Goal: Book appointment/travel/reservation

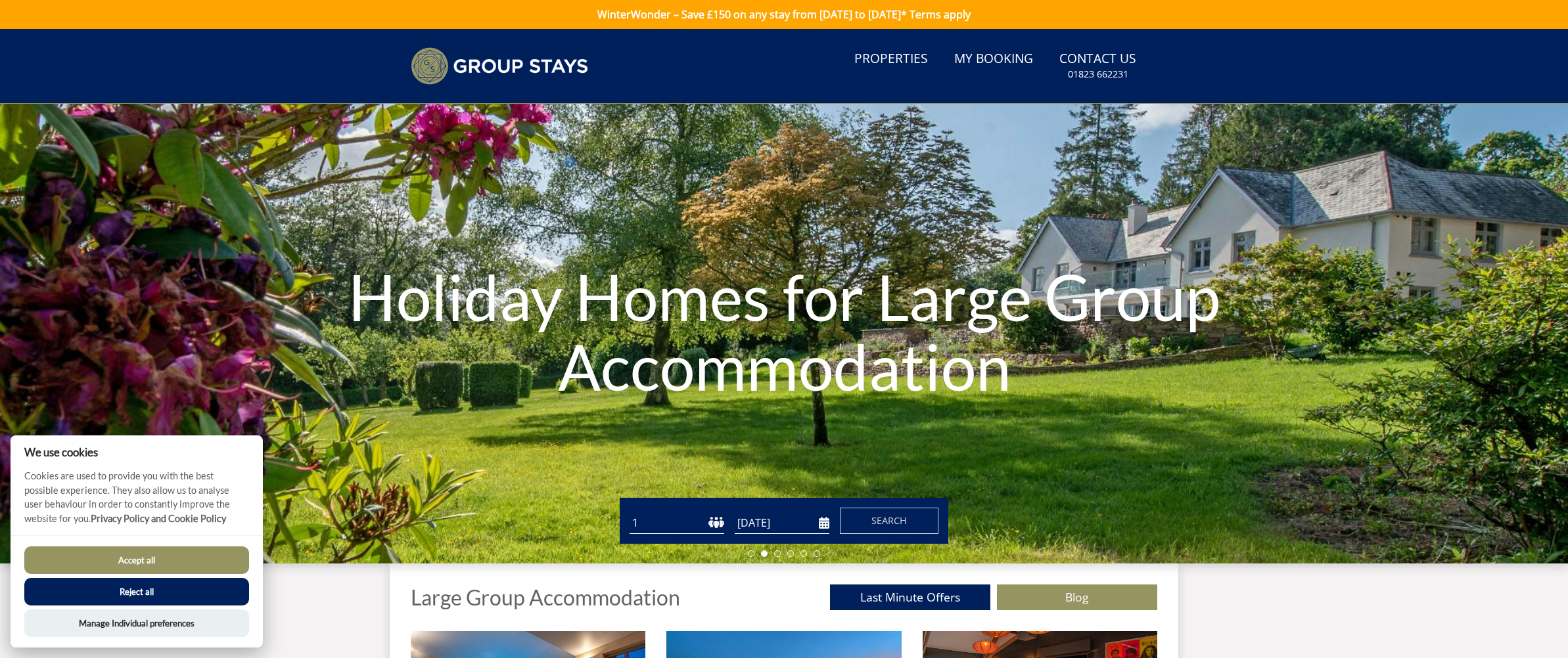
click at [705, 522] on select "1 2 3 4 5 6 7 8 9 10 11 12 13 14 15 16 17 18 19 20 21 22 23 24 25 26 27 28 29 3…" at bounding box center [676, 523] width 95 height 22
select select "23"
click at [629, 512] on select "1 2 3 4 5 6 7 8 9 10 11 12 13 14 15 16 17 18 19 20 21 22 23 24 25 26 27 28 29 3…" at bounding box center [676, 523] width 95 height 22
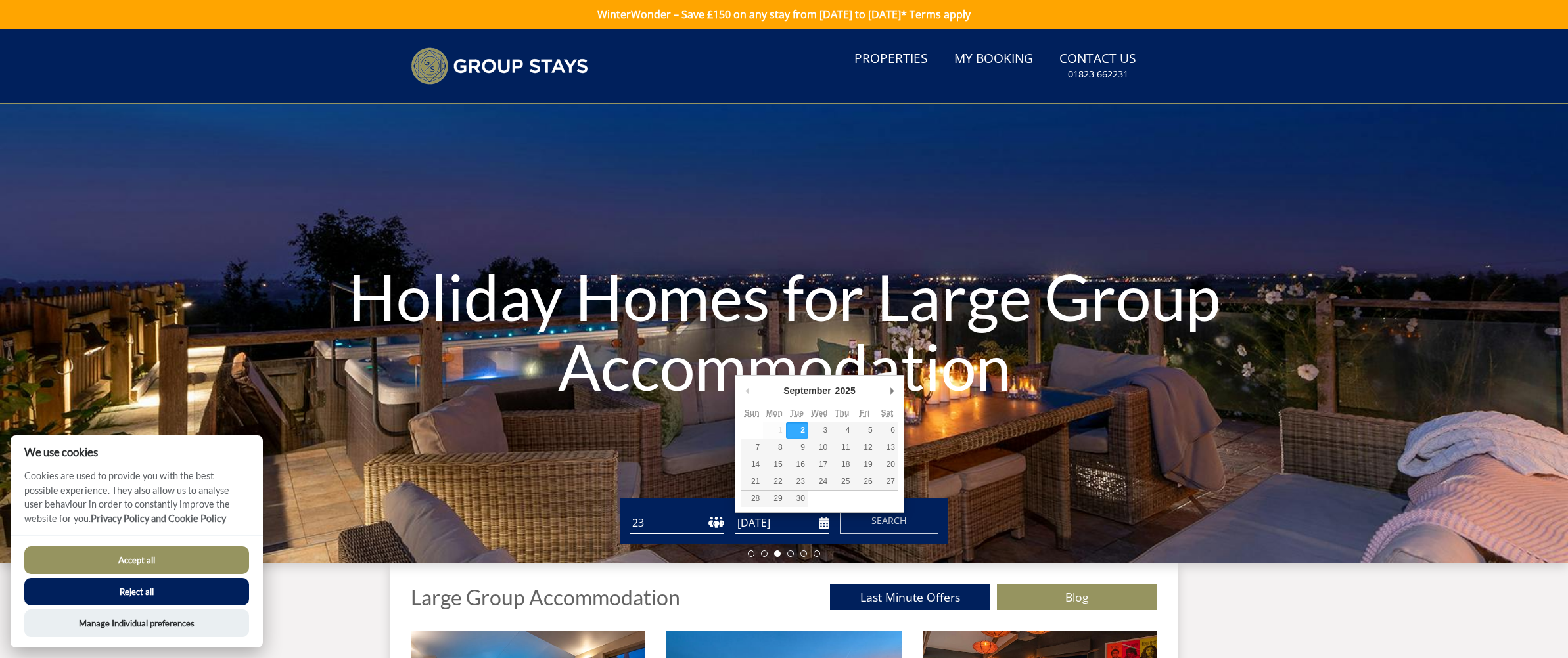
click at [827, 522] on input "[DATE]" at bounding box center [782, 523] width 95 height 22
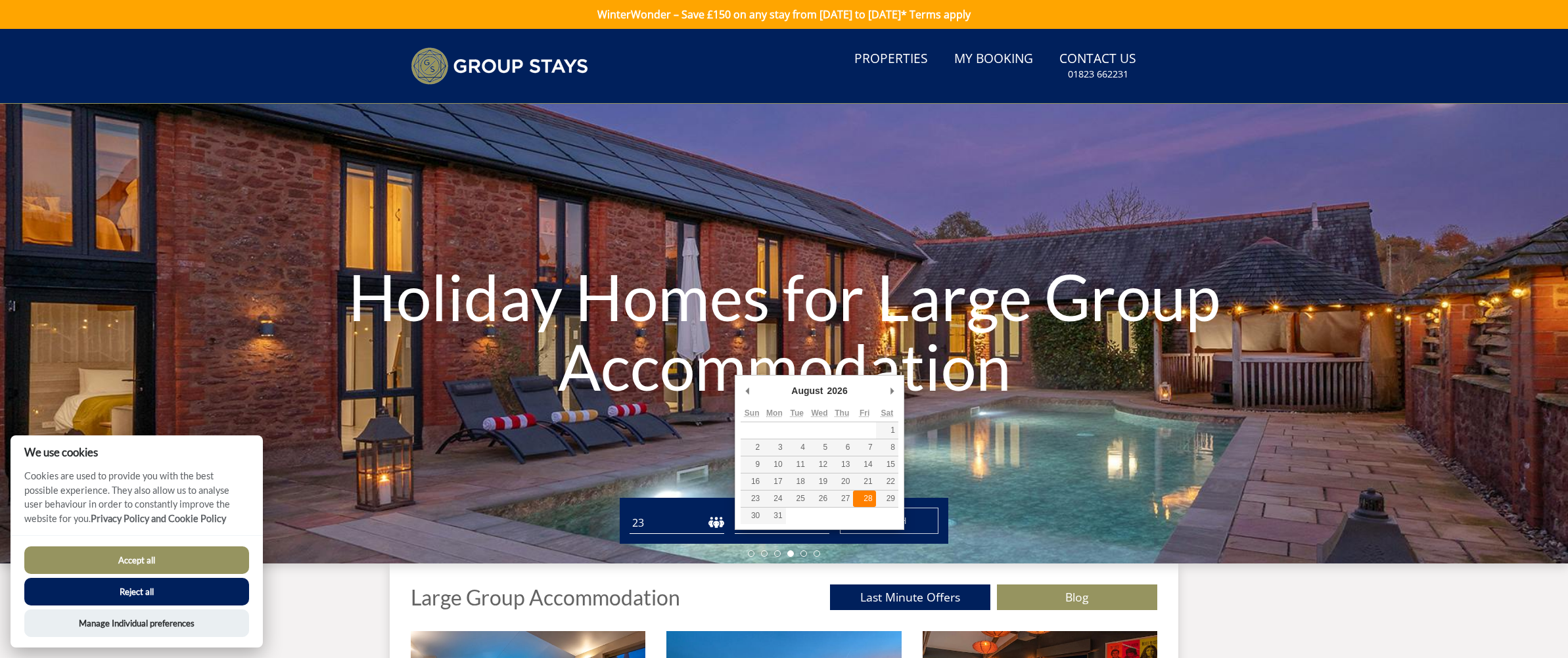
type input "[DATE]"
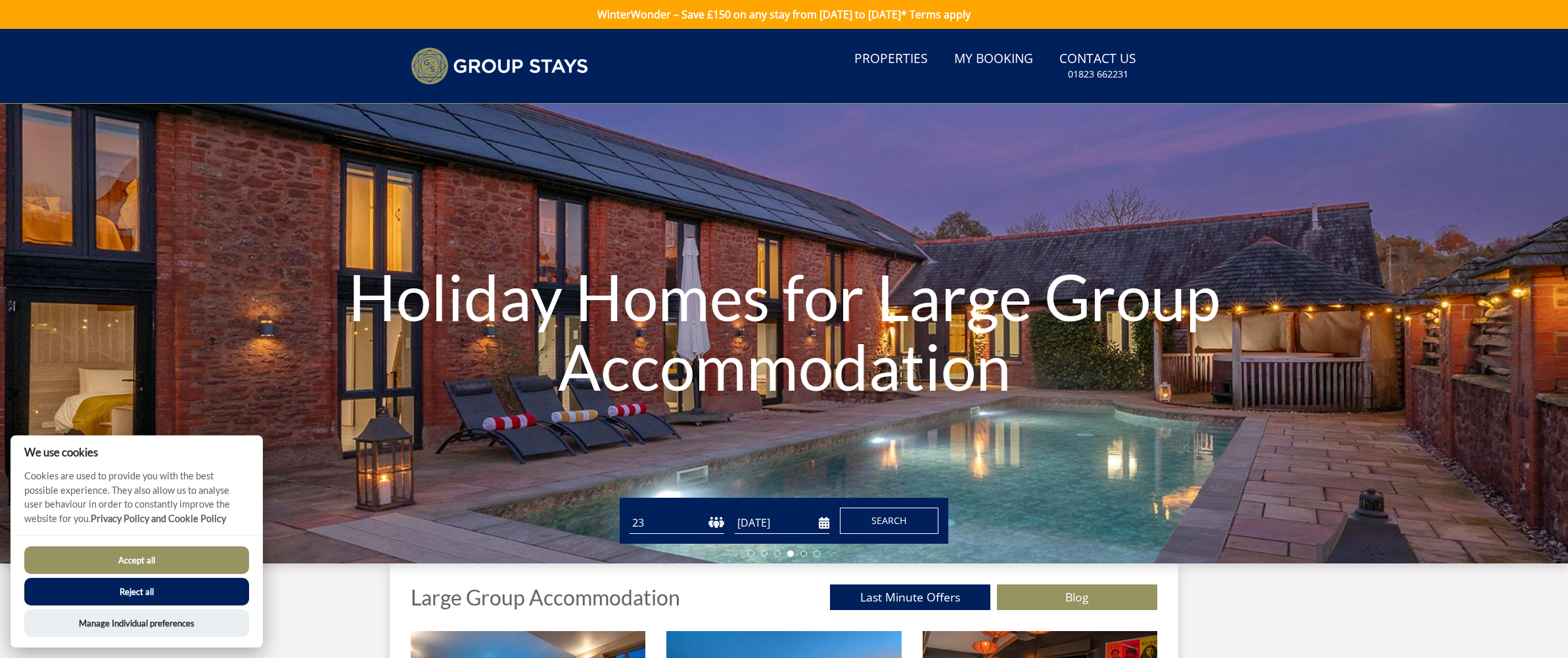
click at [877, 524] on span "Search" at bounding box center [889, 520] width 35 height 12
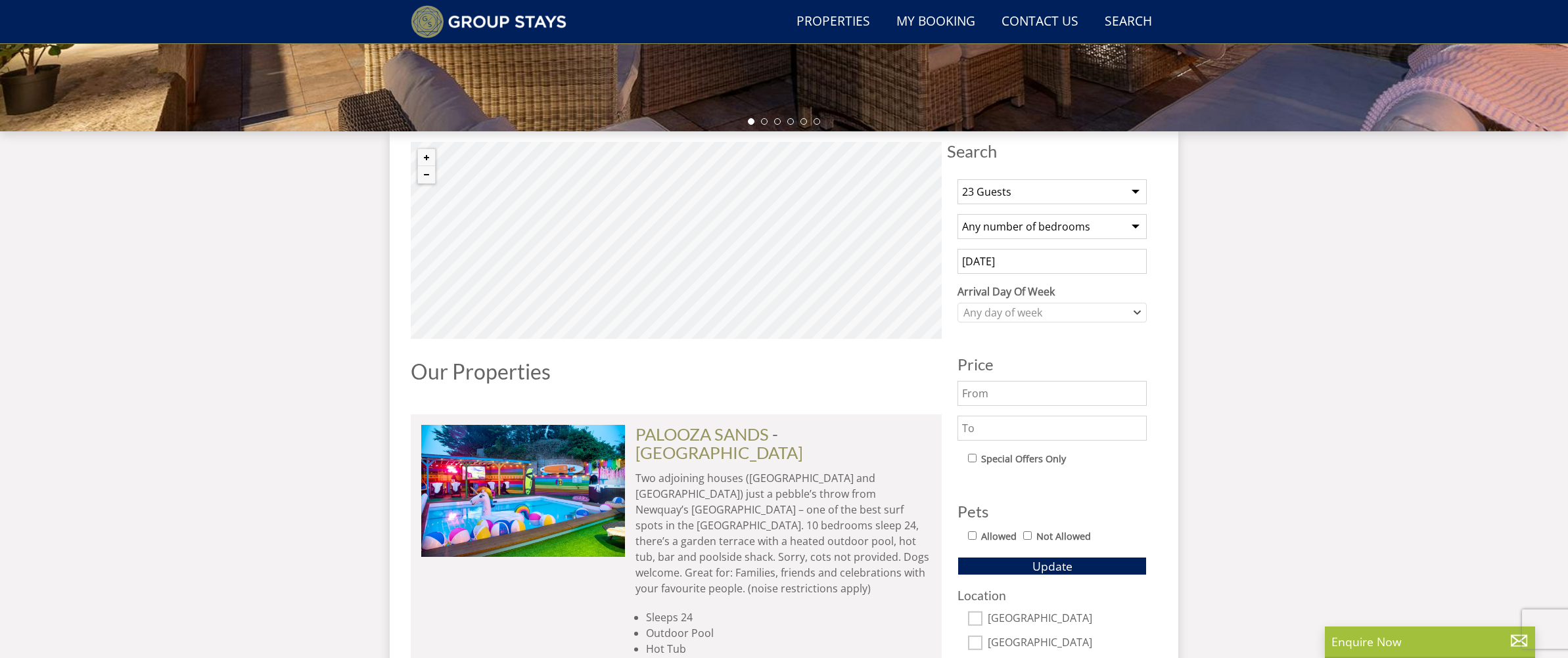
scroll to position [396, 0]
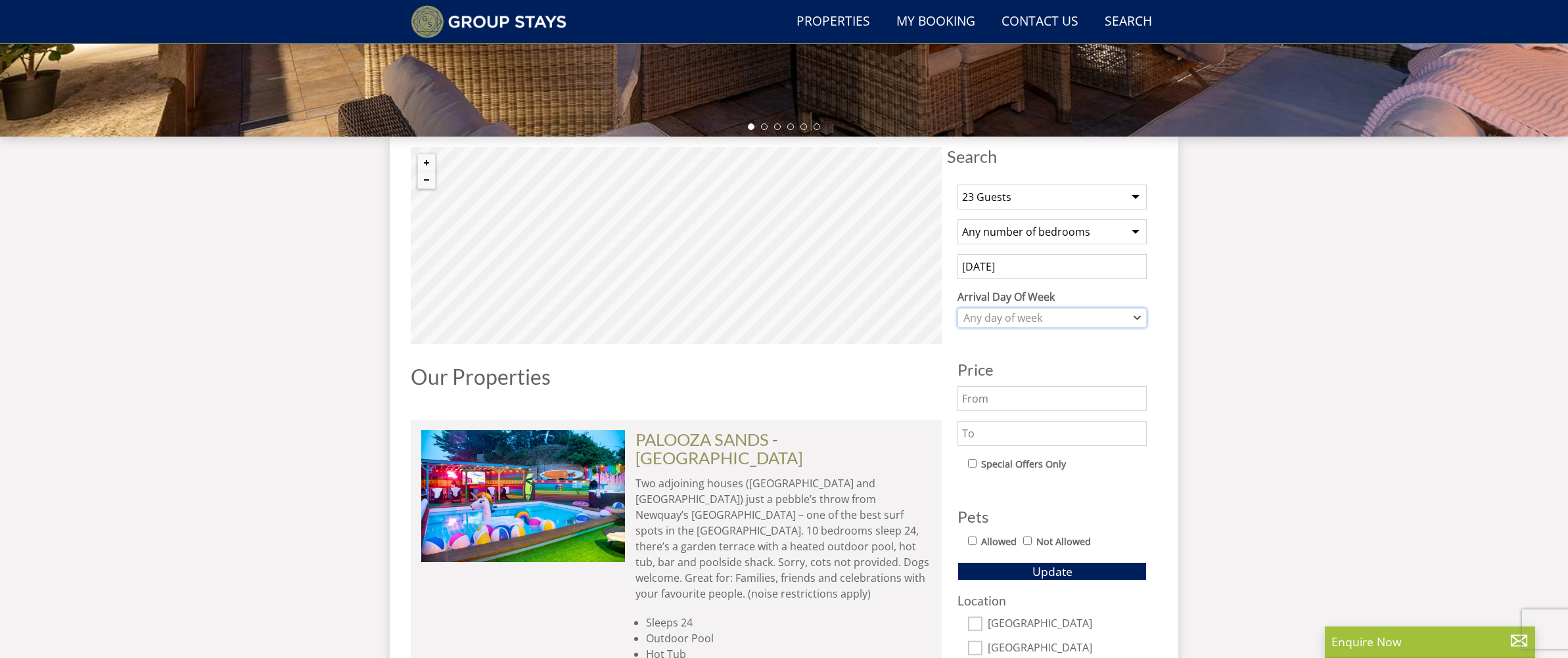
click at [1048, 321] on div "Any day of week" at bounding box center [1045, 318] width 170 height 15
click at [1009, 420] on div "[DATE]" at bounding box center [1052, 428] width 188 height 22
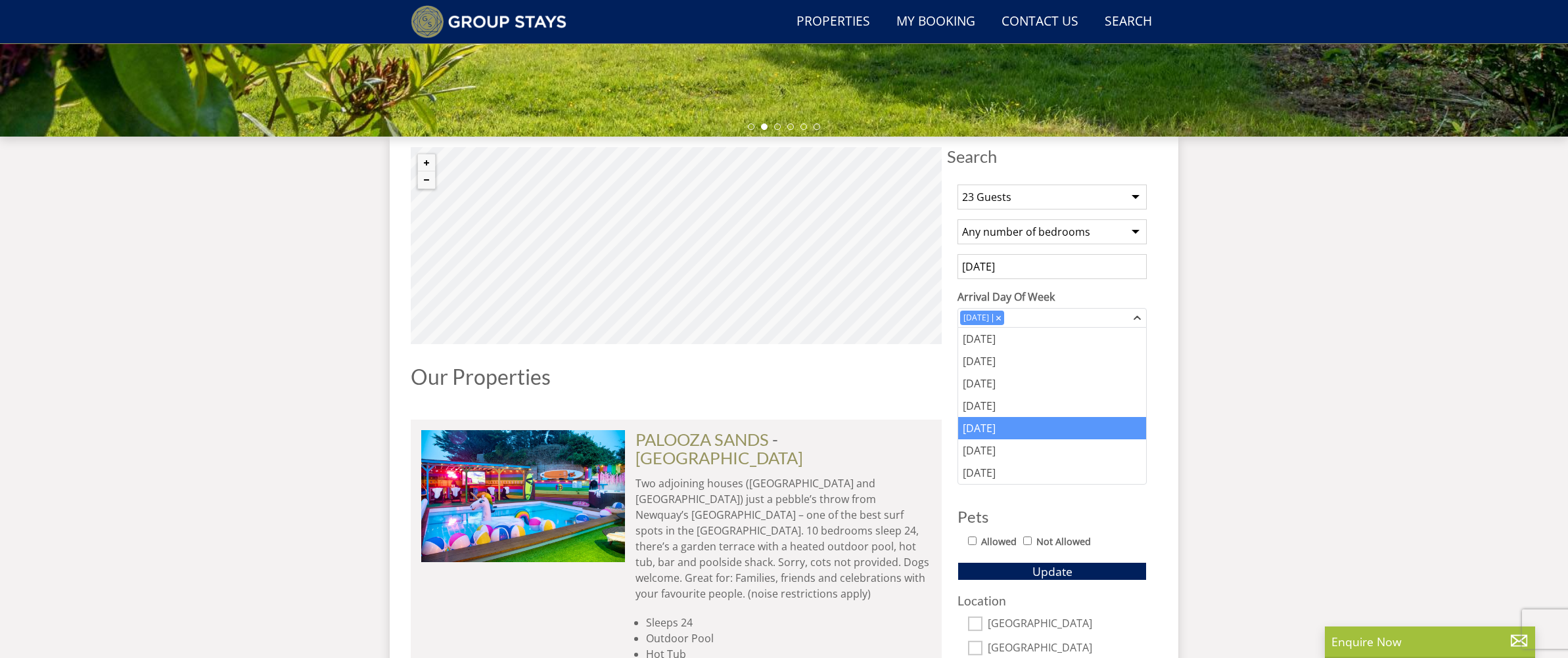
click at [1012, 430] on input "text" at bounding box center [1052, 434] width 189 height 25
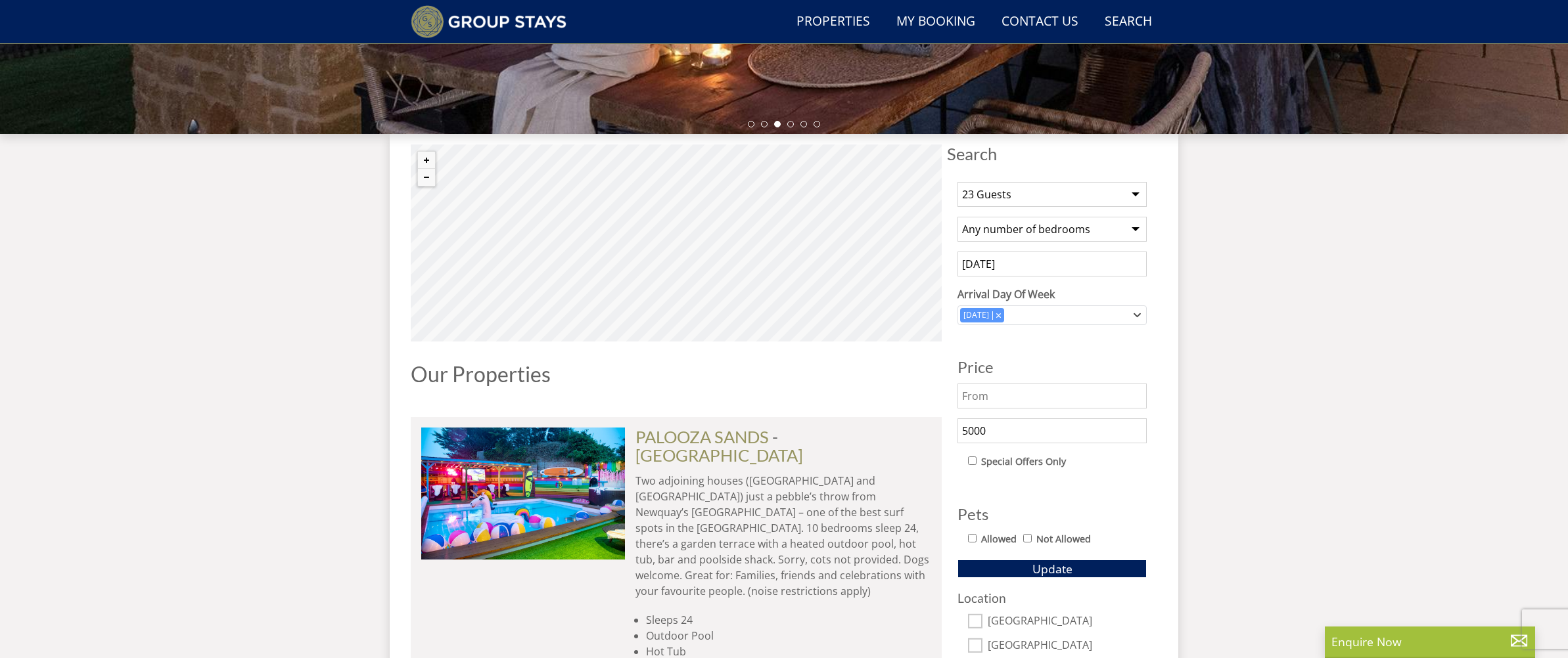
type input "5000"
click at [998, 401] on input "text" at bounding box center [1052, 396] width 189 height 25
type input "0"
click at [1034, 566] on span "Update" at bounding box center [1052, 568] width 40 height 15
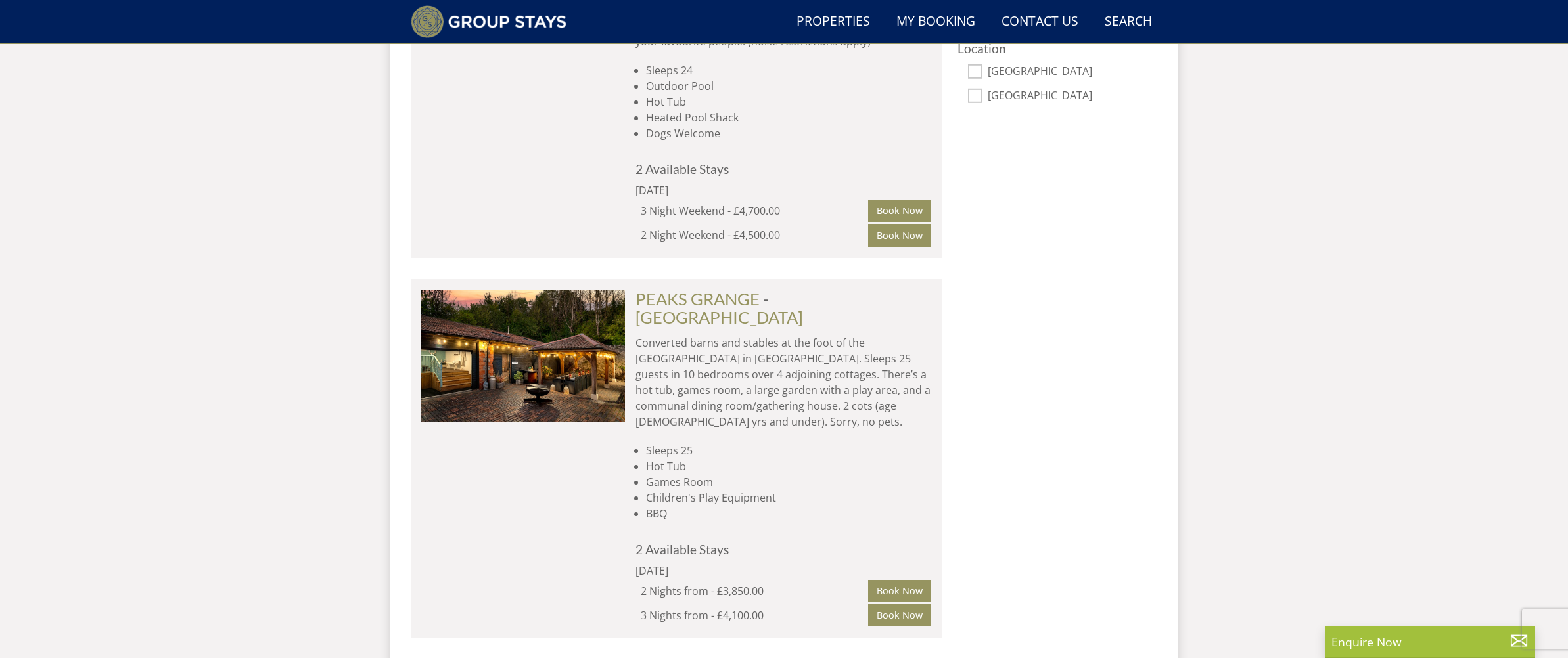
scroll to position [949, 0]
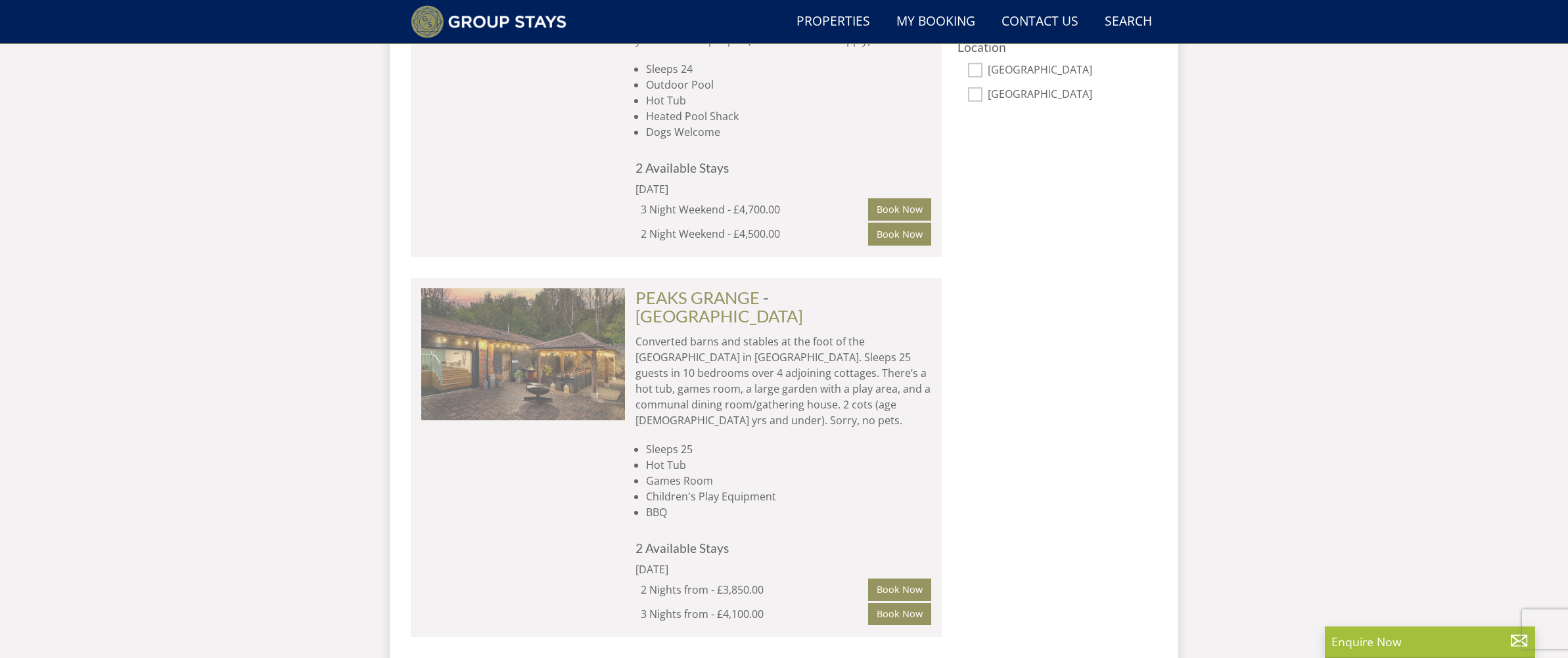
click at [617, 347] on img at bounding box center [523, 354] width 203 height 131
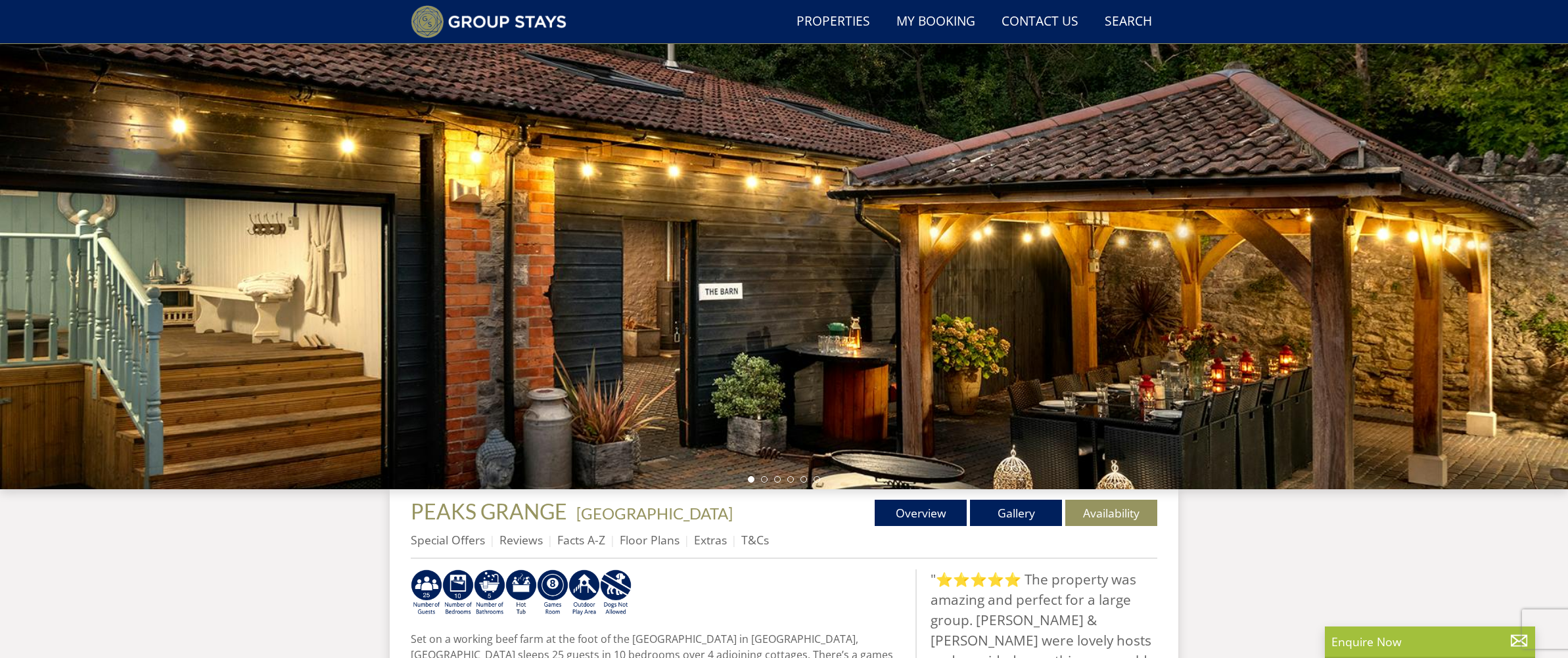
scroll to position [44, 0]
click at [1011, 517] on link "Gallery" at bounding box center [1015, 512] width 92 height 26
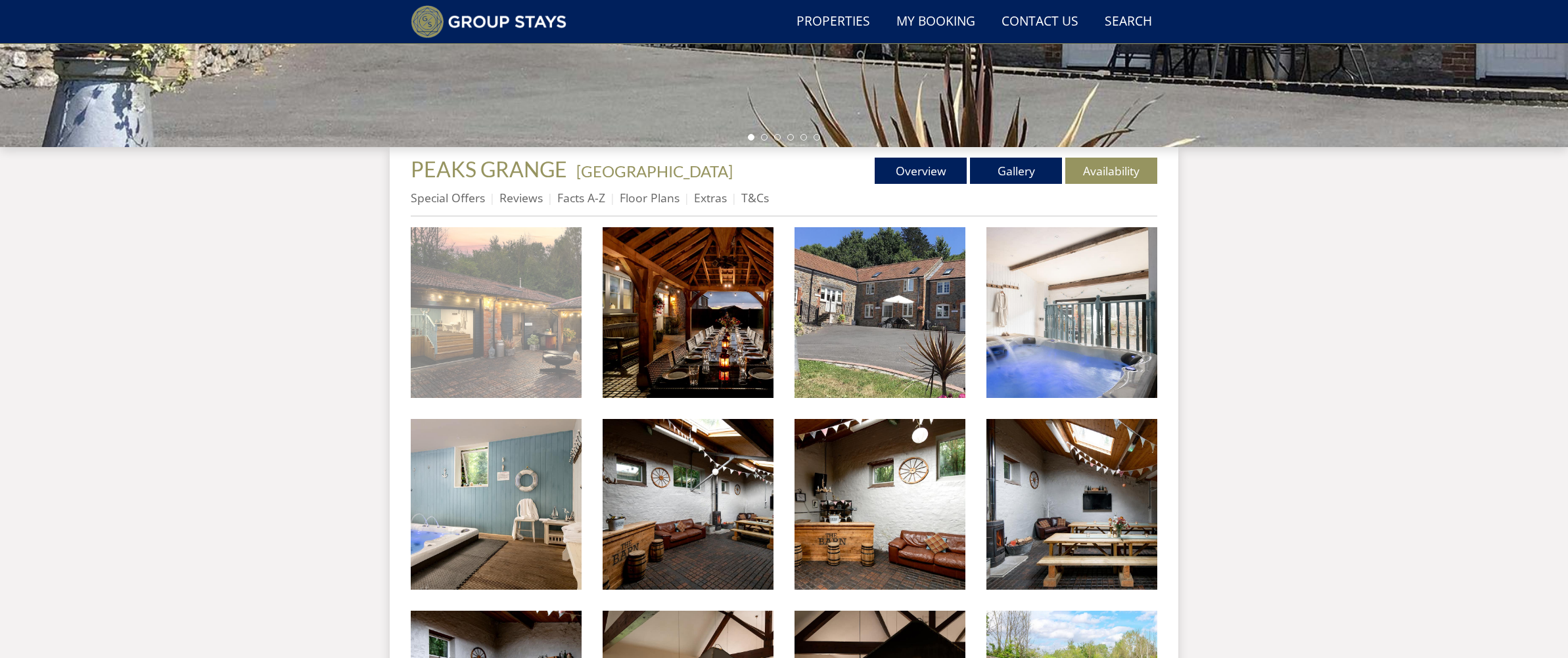
scroll to position [387, 0]
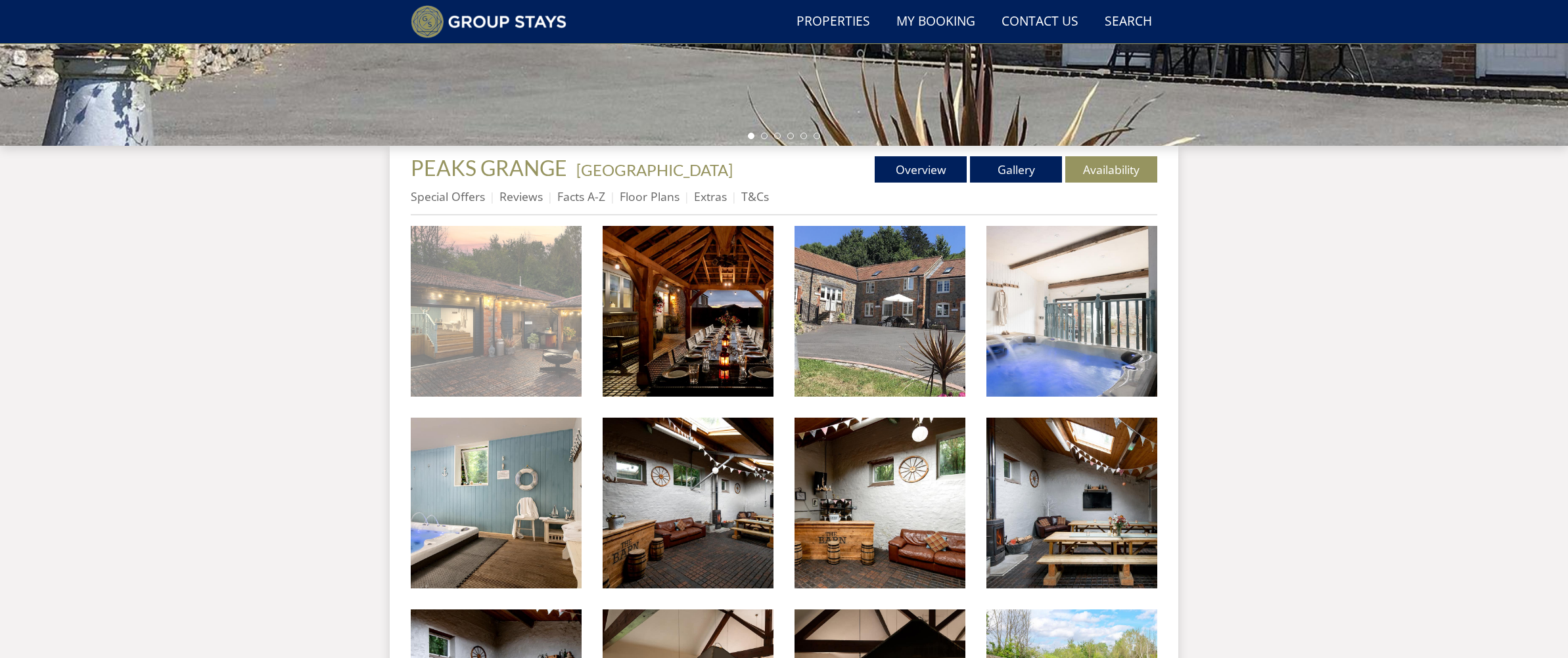
click at [540, 361] on img at bounding box center [496, 311] width 171 height 171
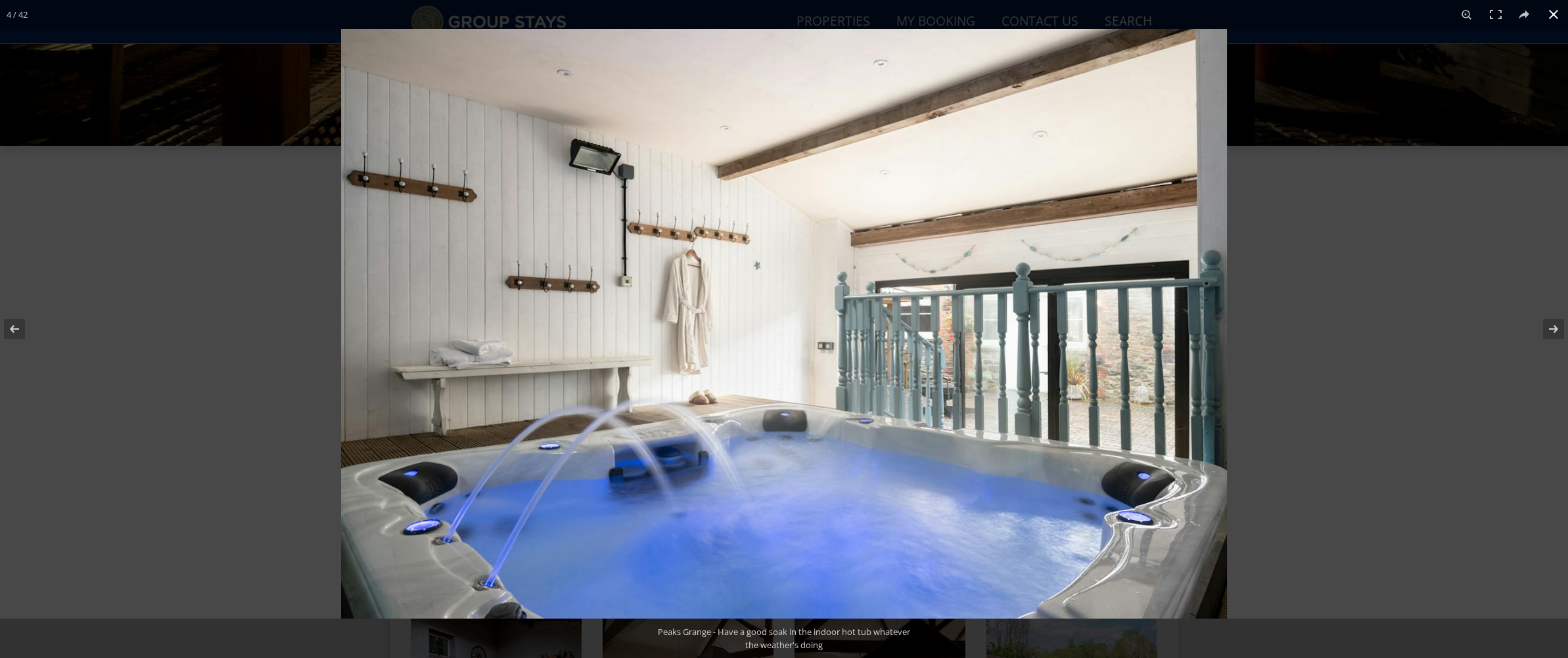
click at [1553, 16] on button at bounding box center [1553, 14] width 29 height 29
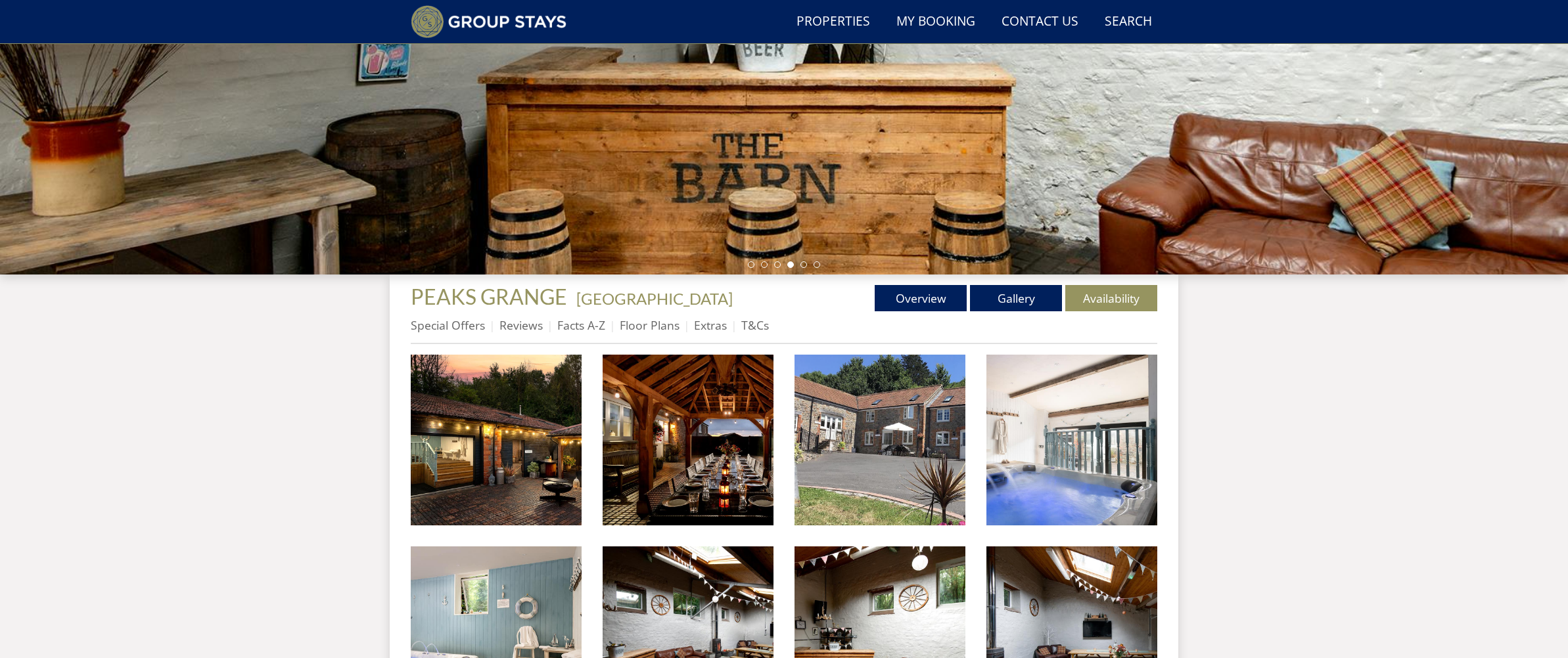
scroll to position [256, 0]
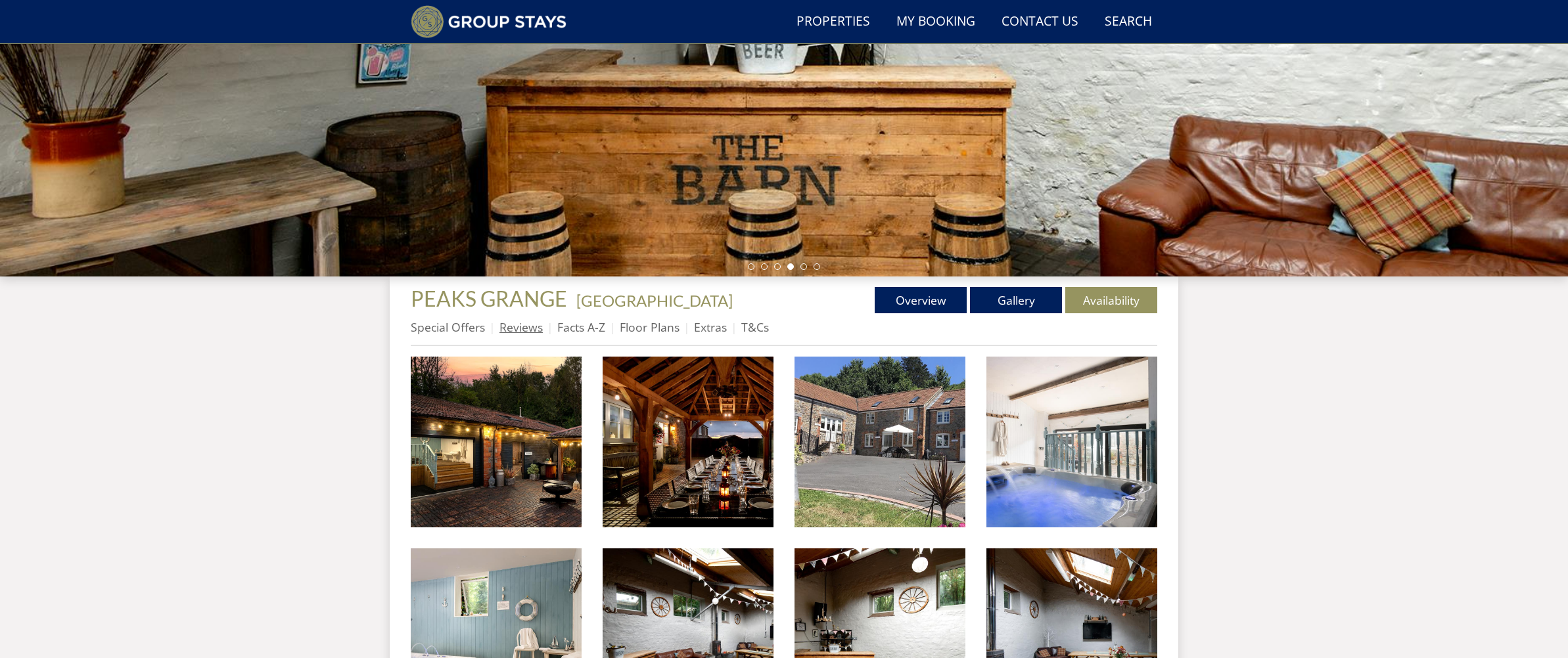
click at [519, 330] on link "Reviews" at bounding box center [520, 326] width 43 height 15
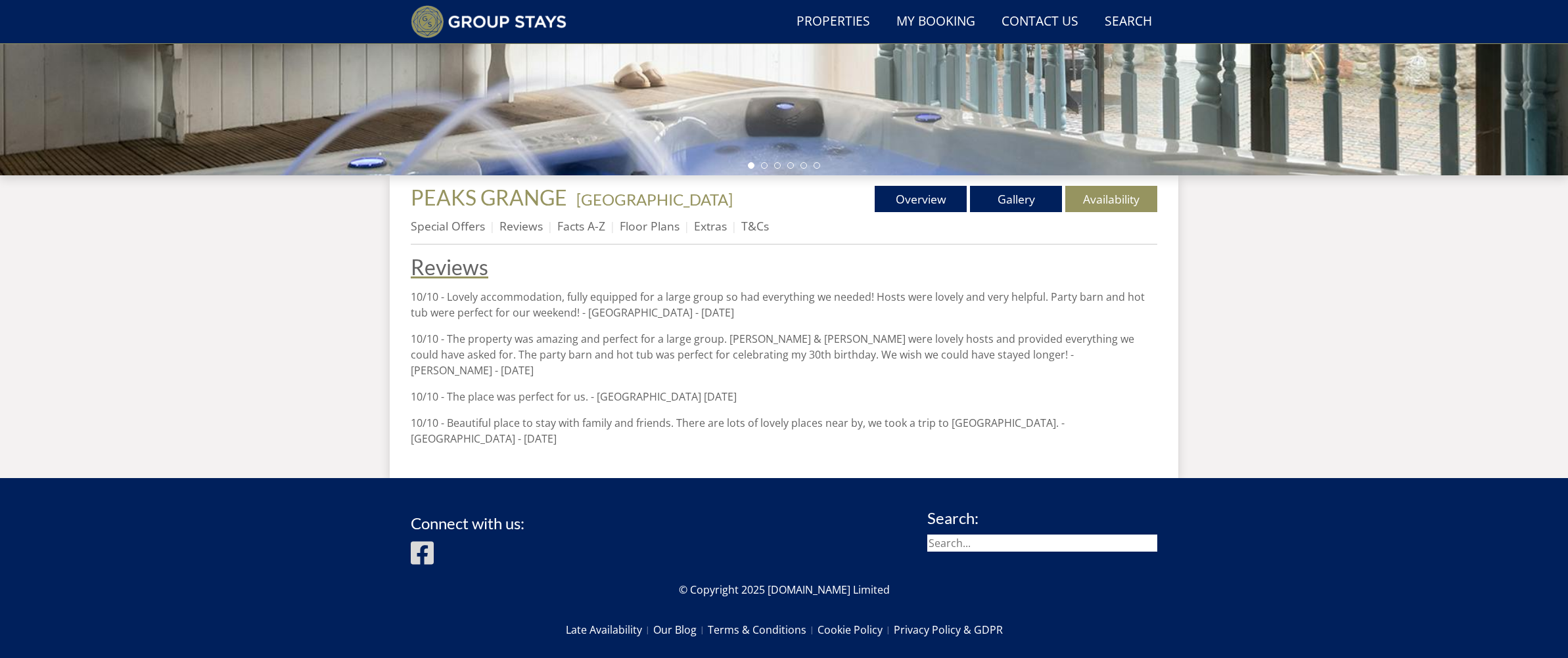
scroll to position [359, 0]
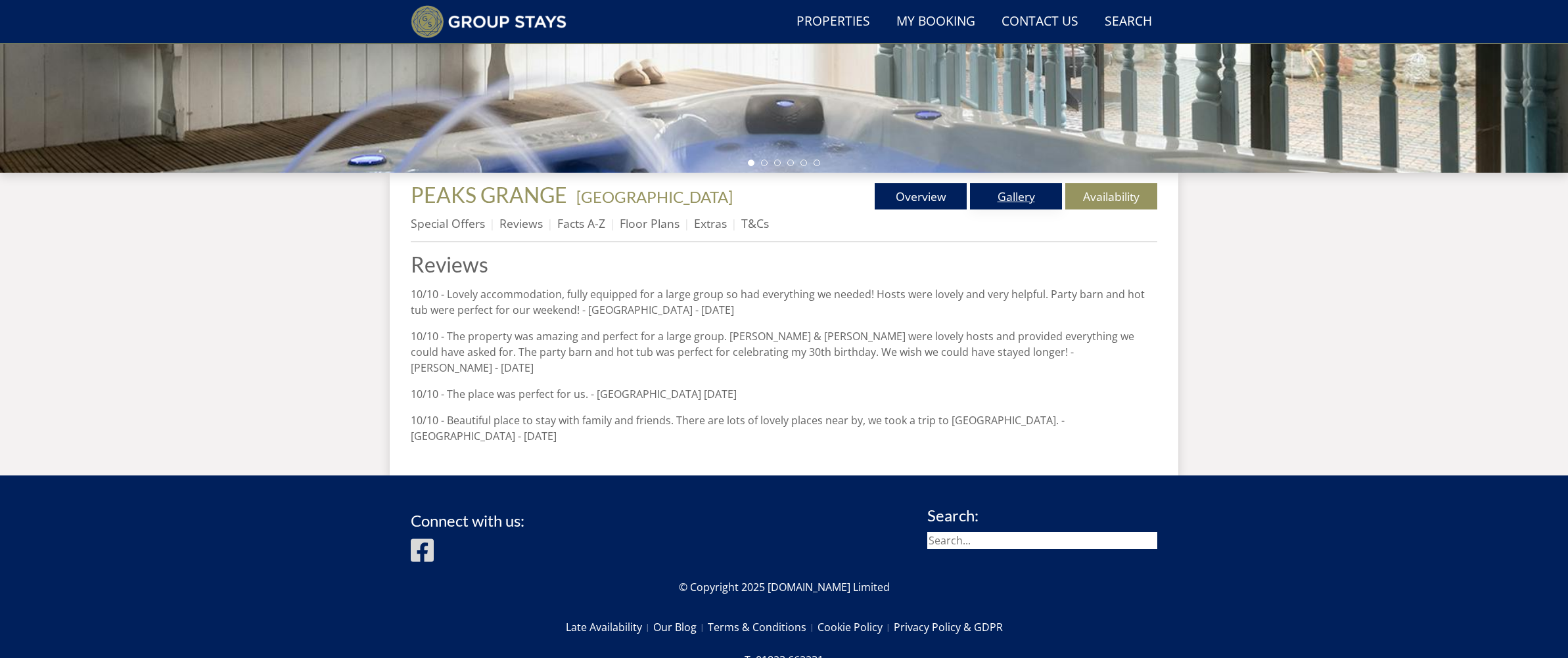
click at [1030, 199] on link "Gallery" at bounding box center [1015, 197] width 92 height 26
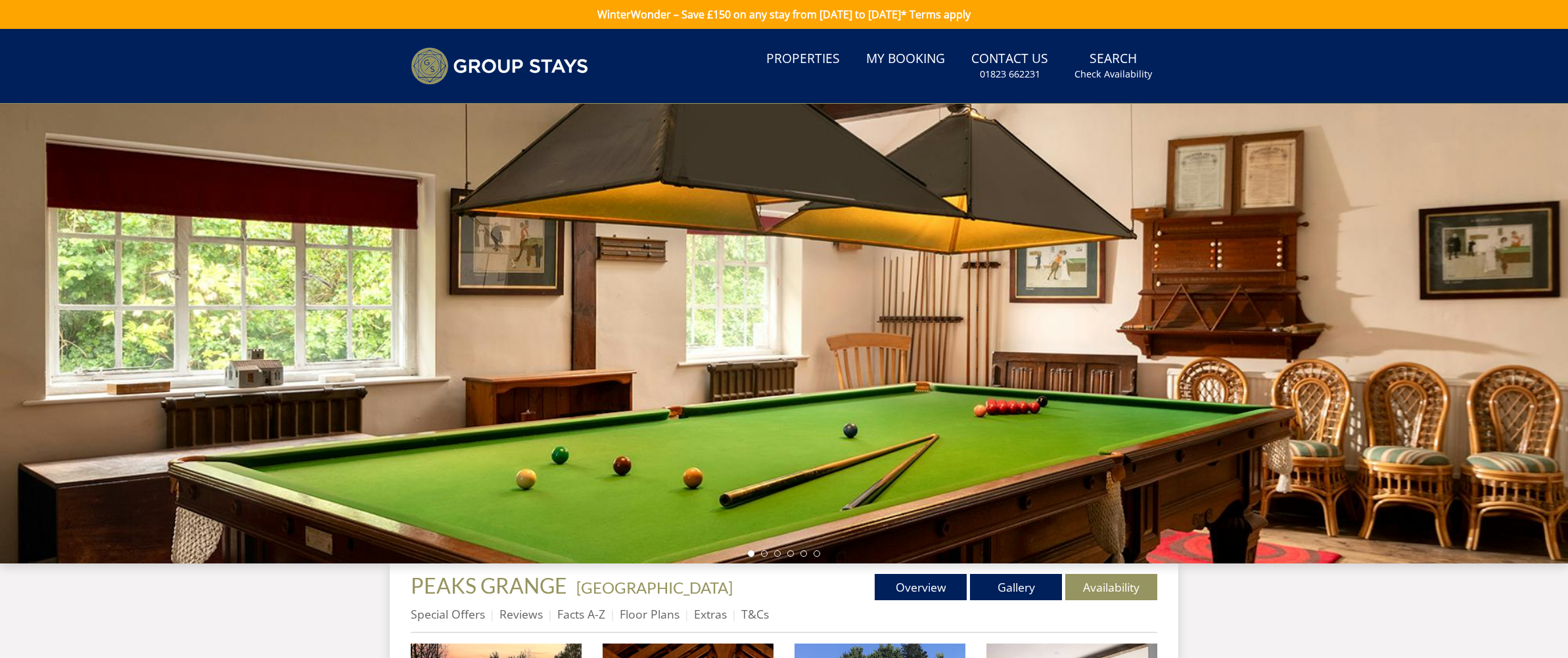
scroll to position [31, 0]
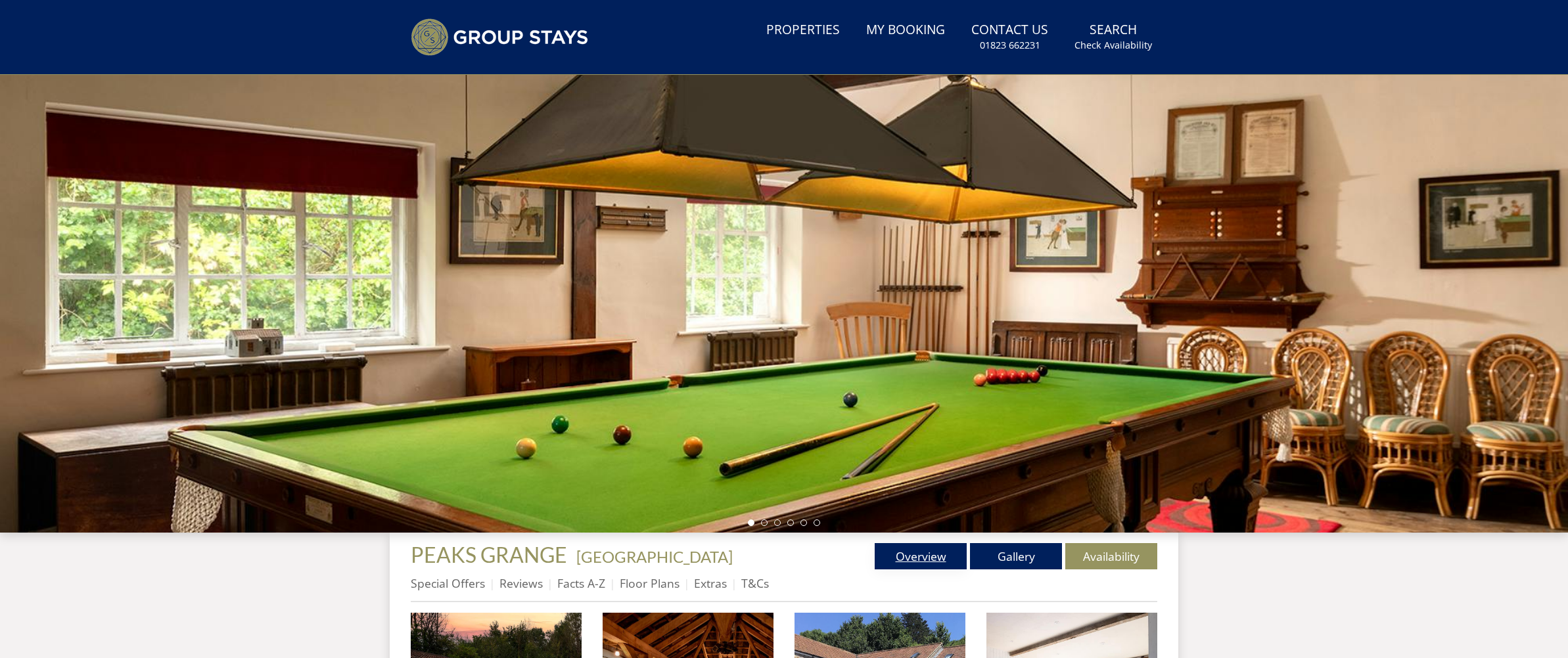
click at [923, 546] on link "Overview" at bounding box center [920, 556] width 92 height 26
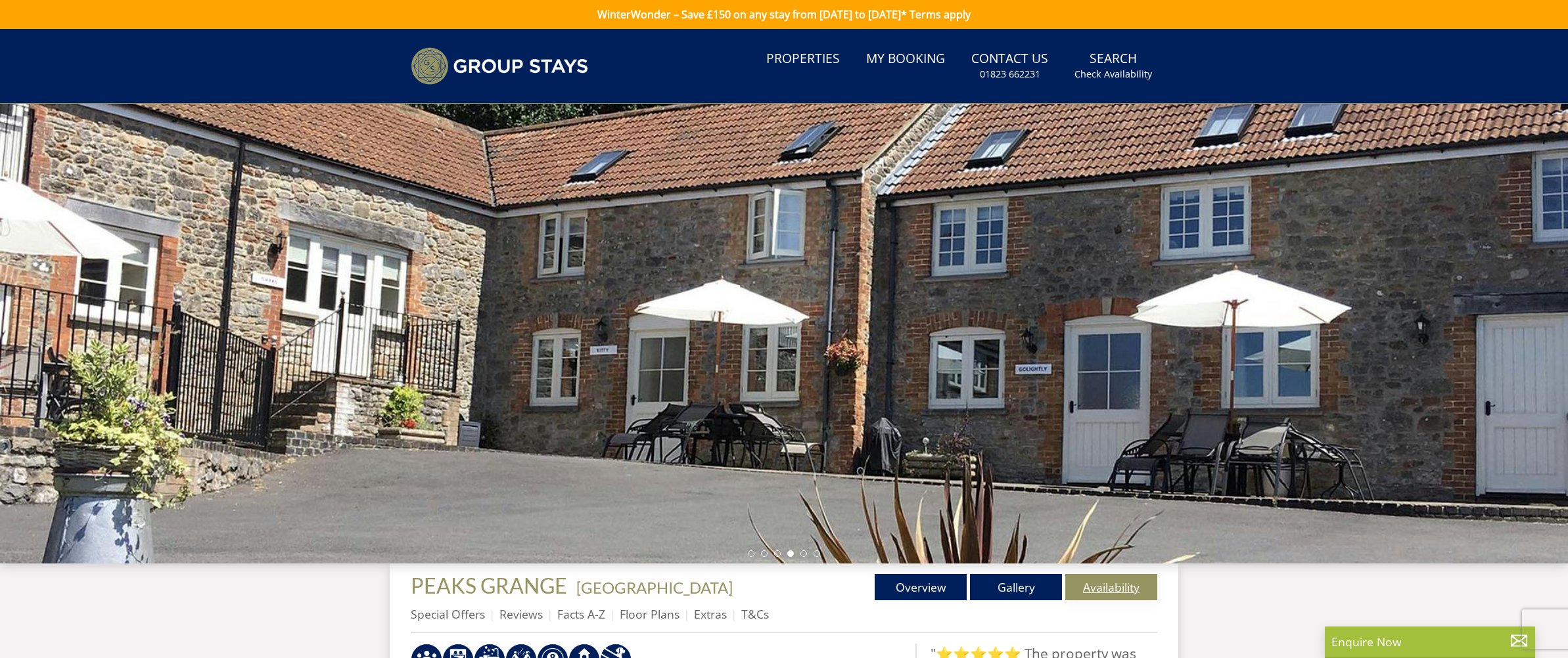
click at [1141, 595] on link "Availability" at bounding box center [1111, 587] width 92 height 26
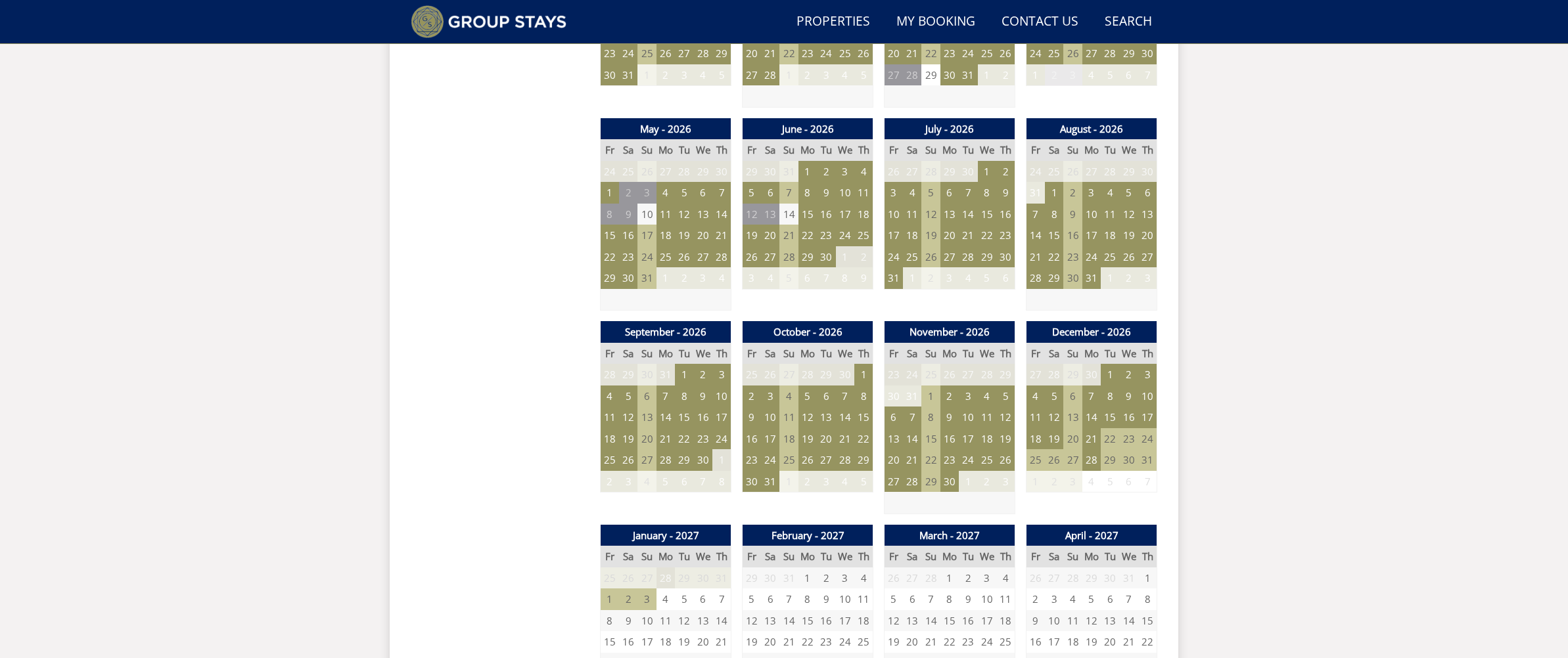
scroll to position [909, 0]
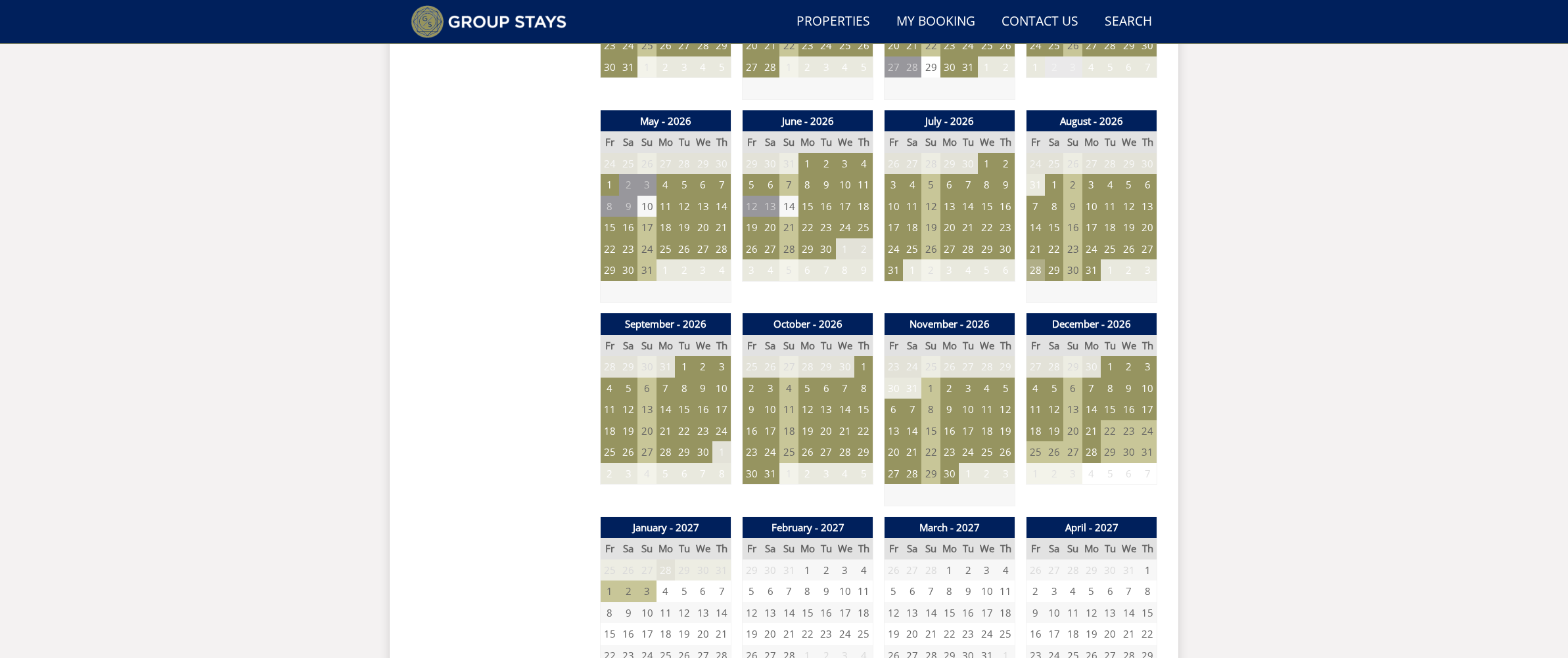
click at [1031, 273] on td "28" at bounding box center [1035, 271] width 18 height 22
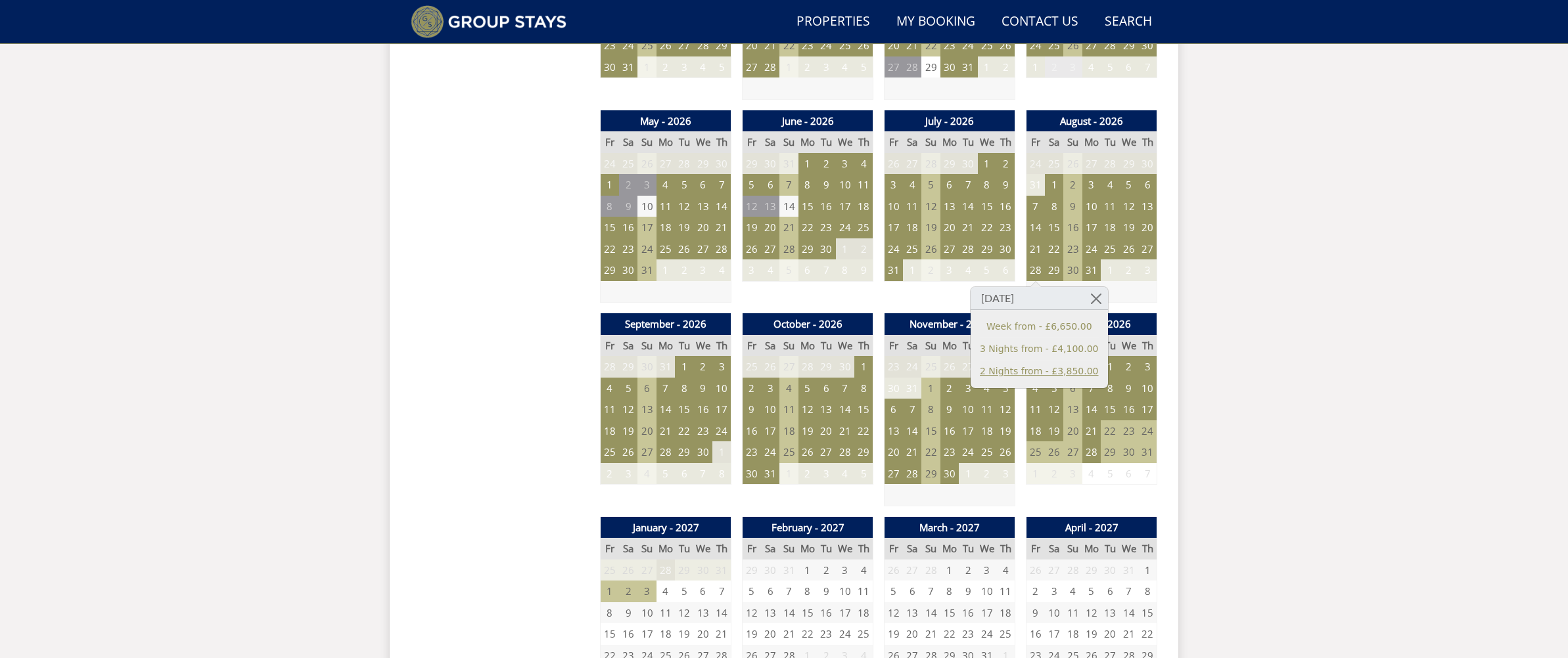
click at [1043, 373] on link "2 Nights from - £3,850.00" at bounding box center [1039, 371] width 119 height 14
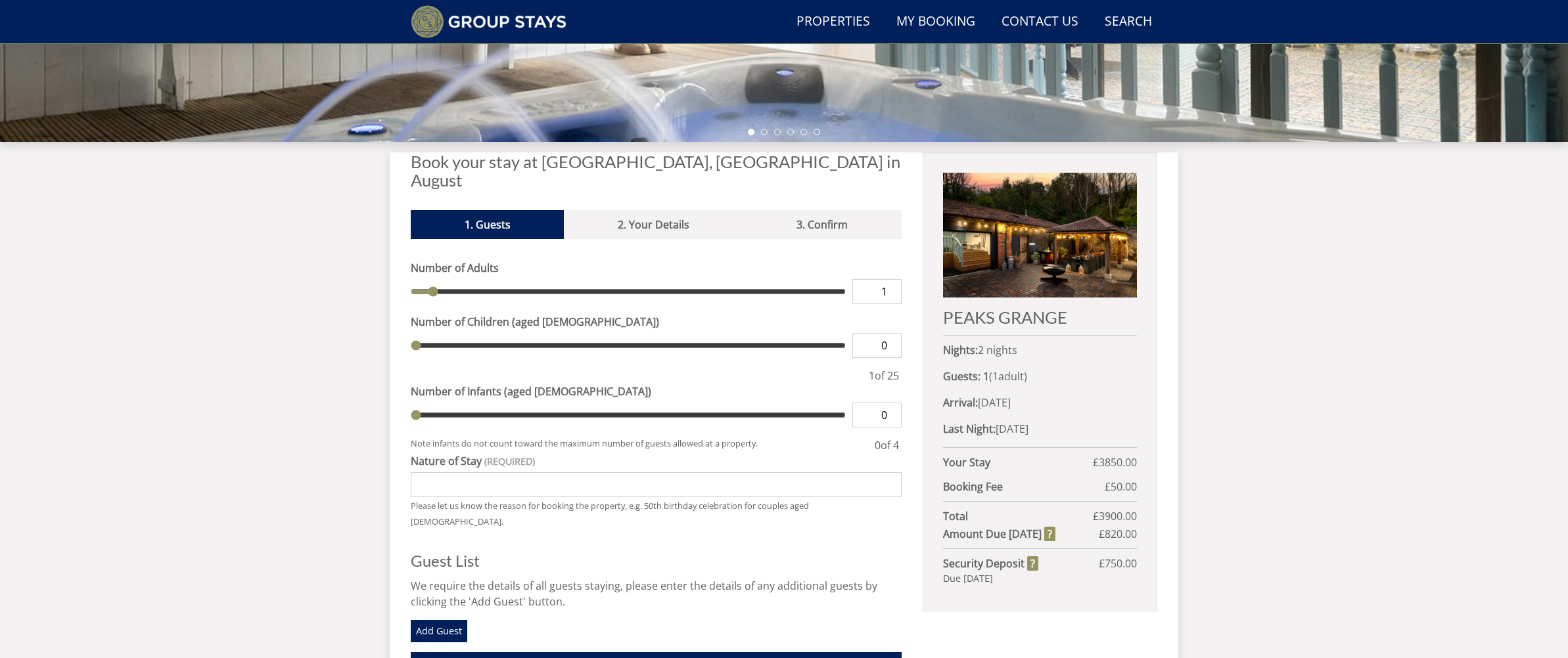
scroll to position [390, 0]
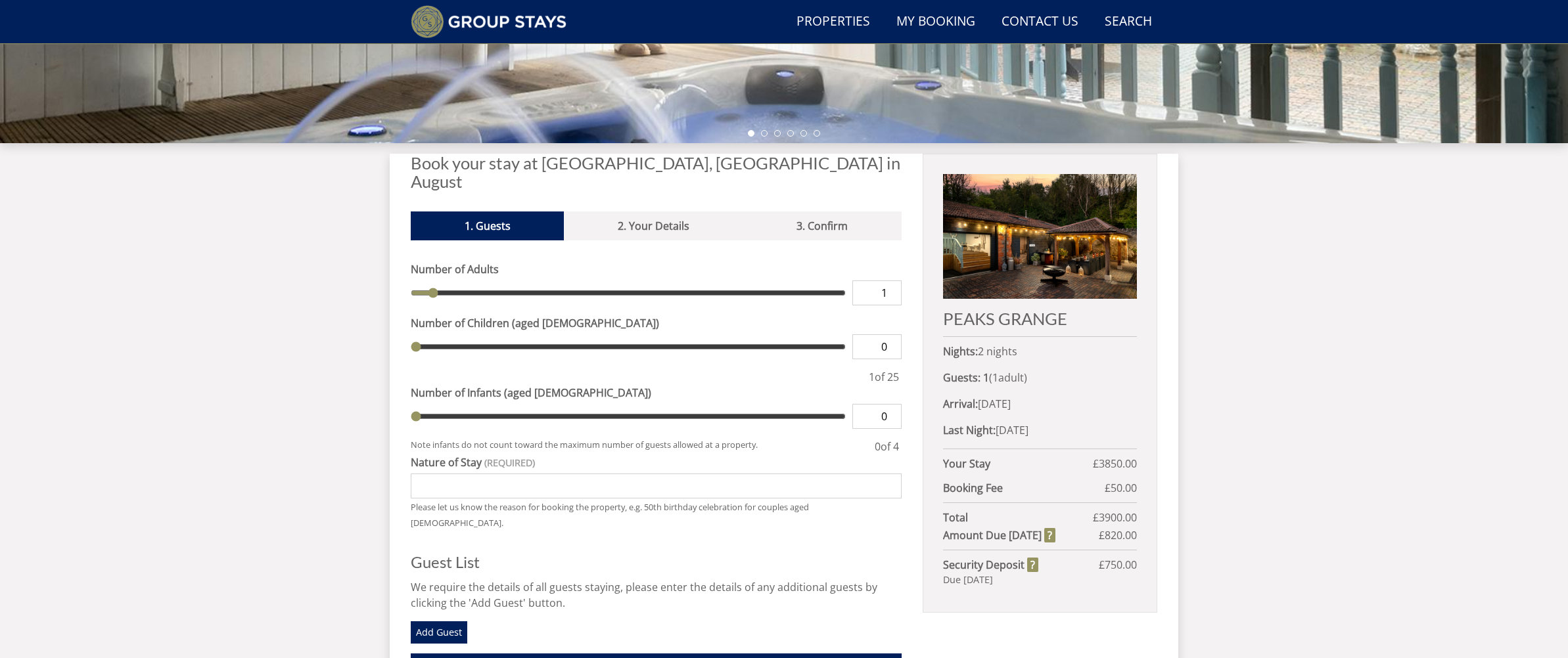
type input "2"
type input "3"
type input "4"
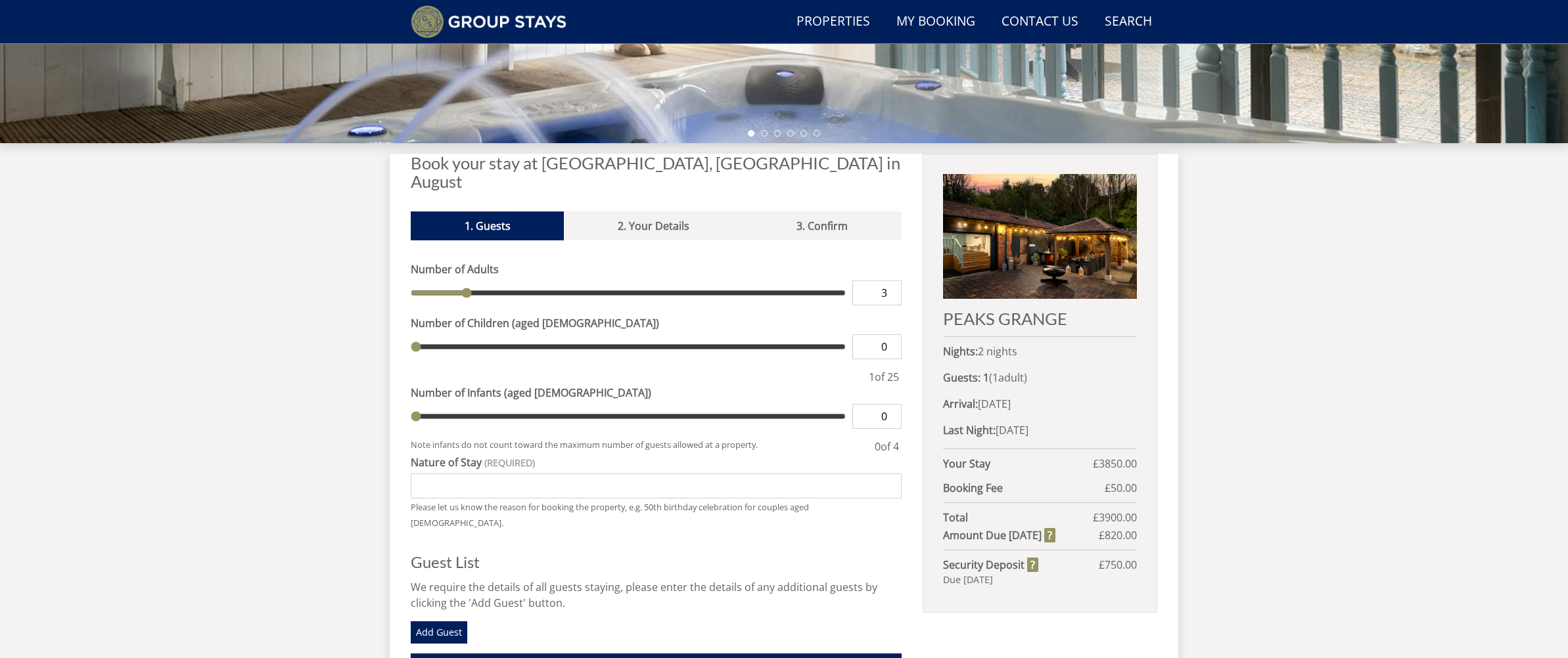
type input "4"
type input "5"
type input "6"
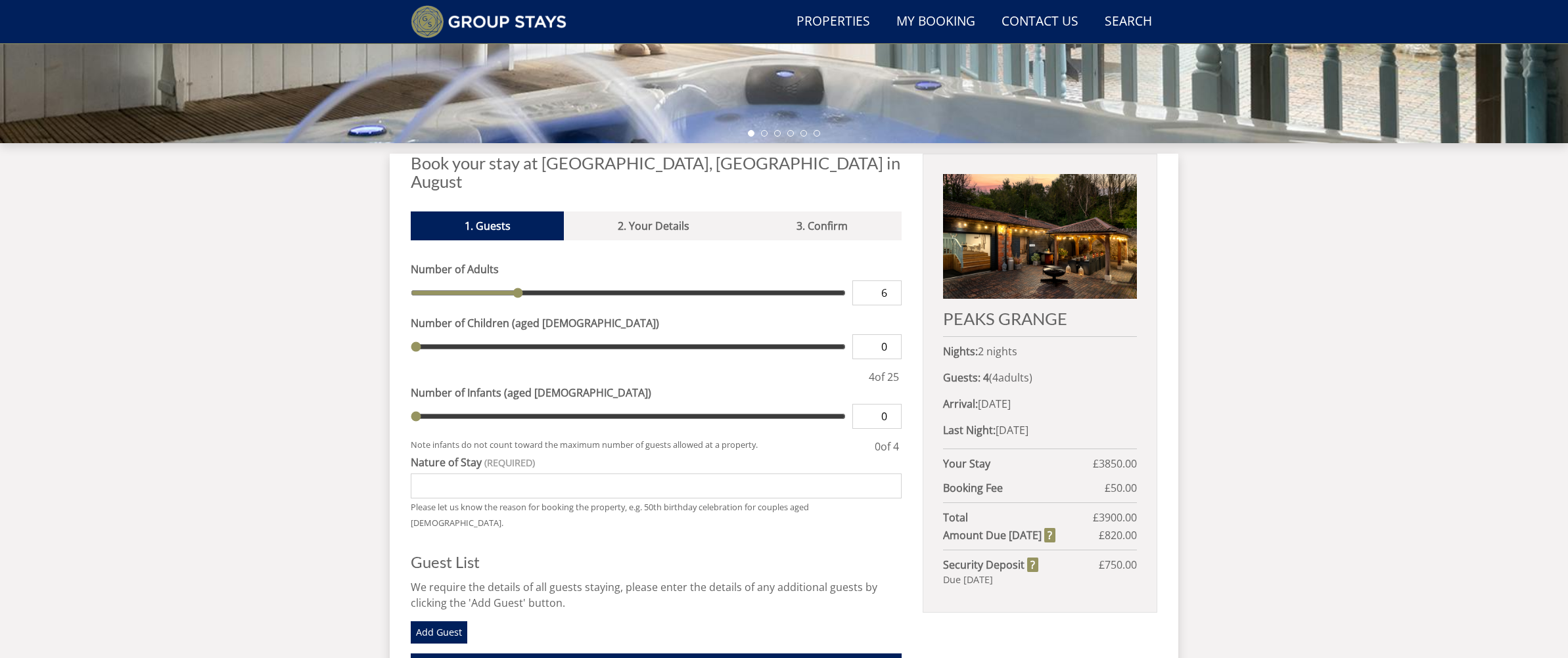
type input "7"
type input "8"
type input "9"
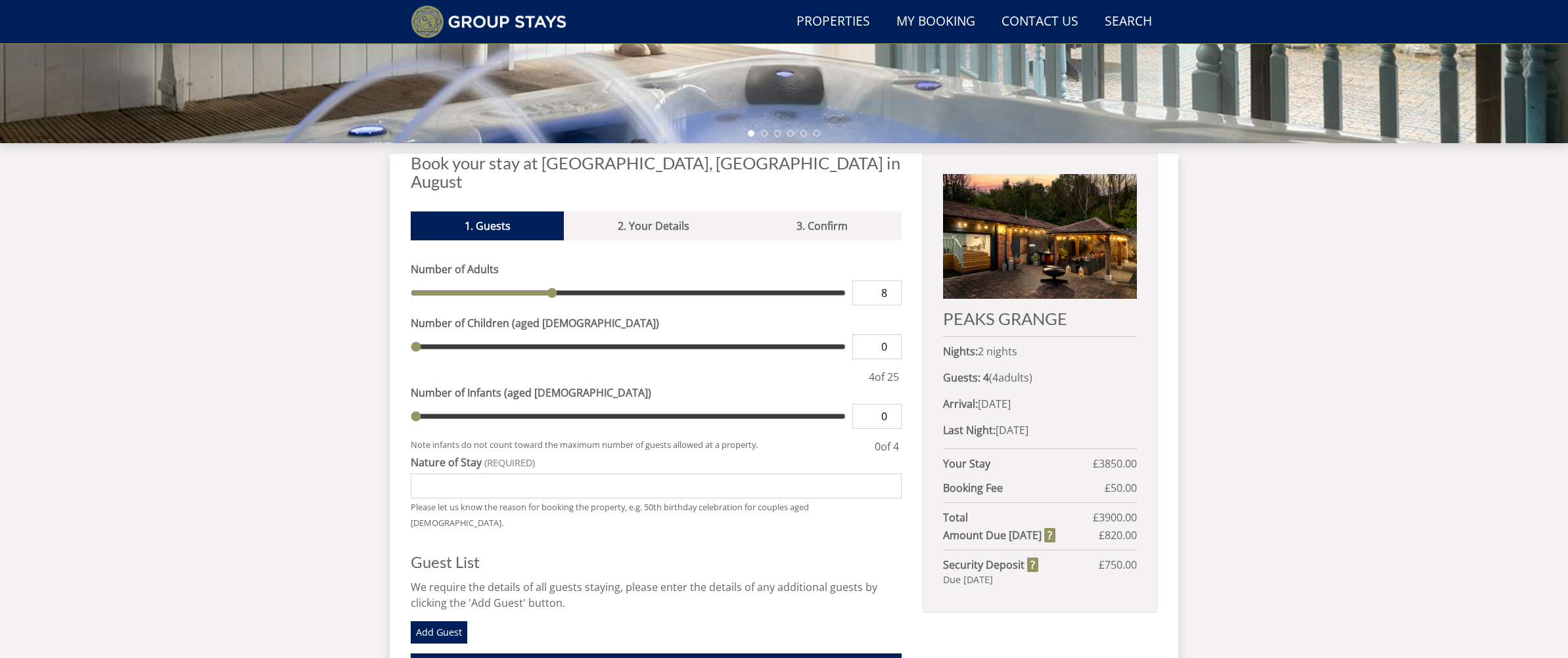
type input "9"
type input "10"
type input "11"
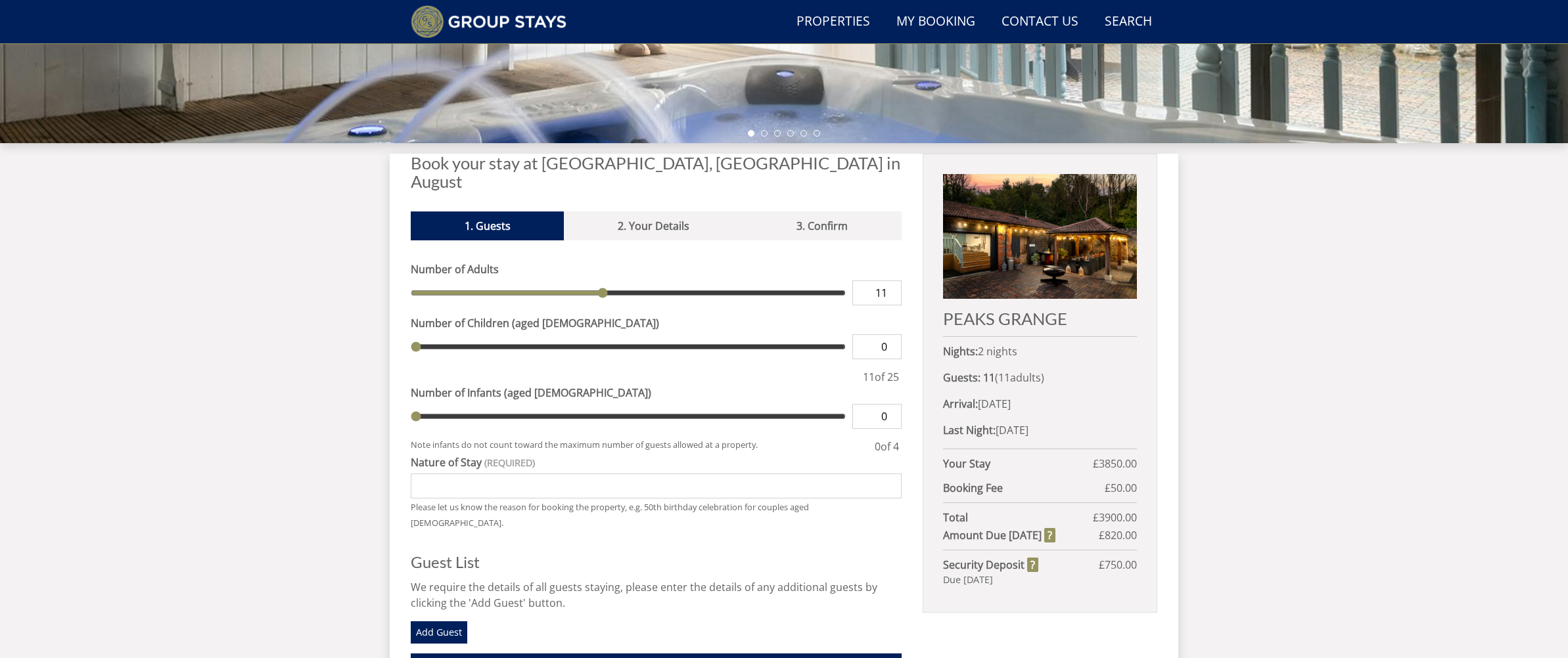
type input "12"
type input "13"
type input "14"
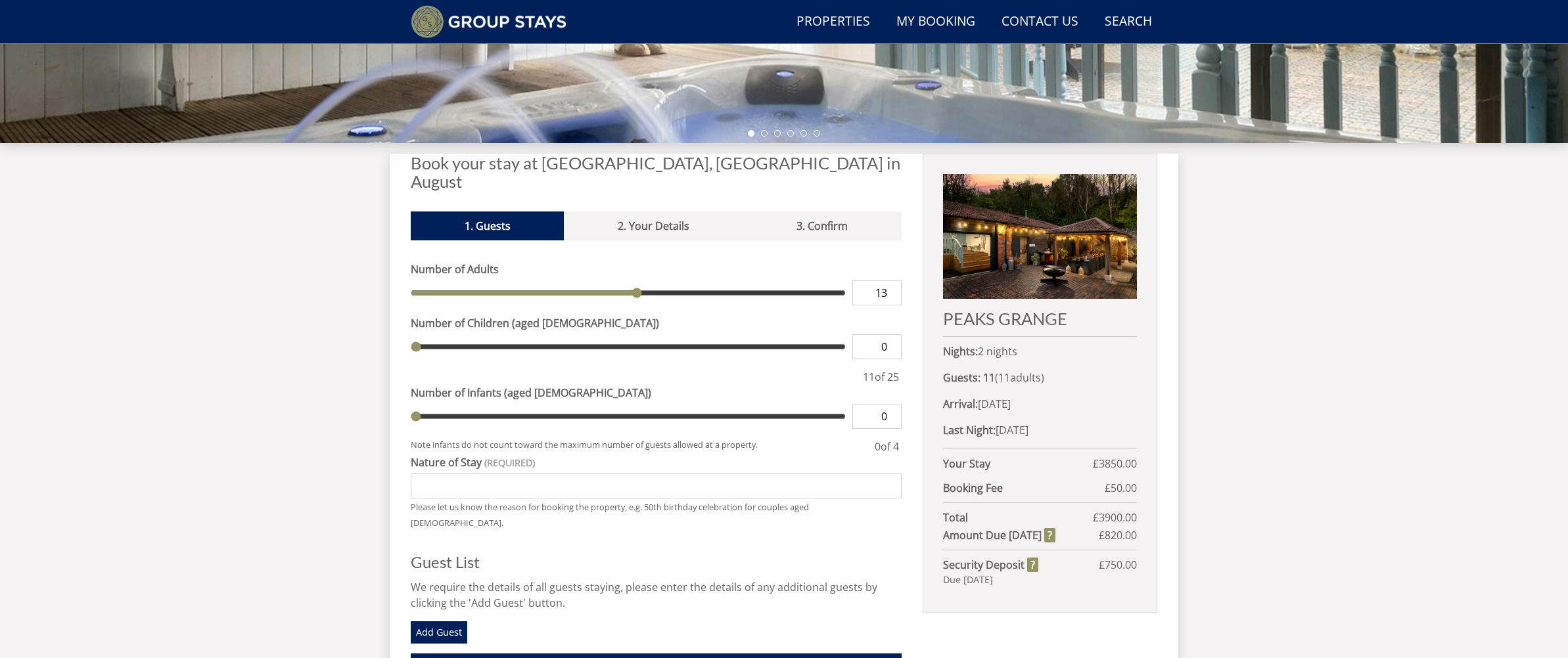
type input "14"
type input "15"
type input "16"
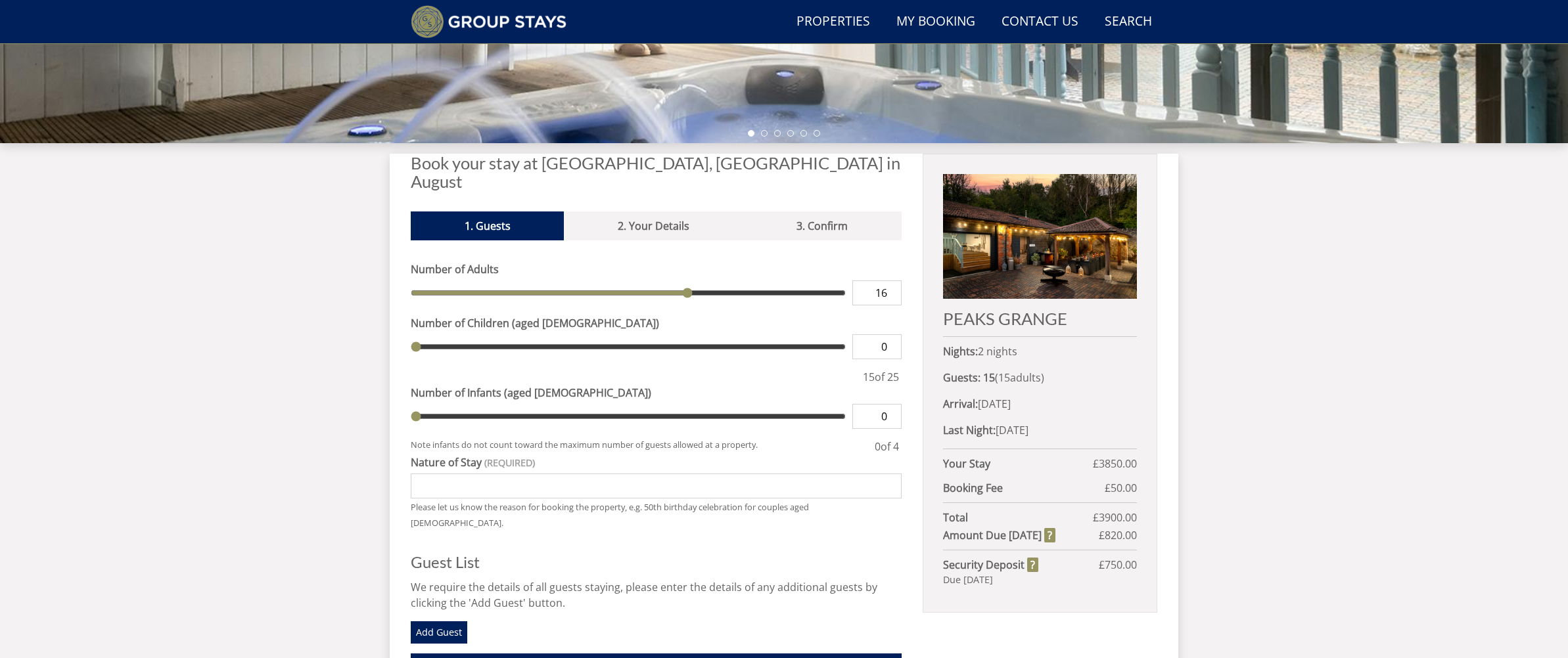
type input "17"
type input "18"
type input "19"
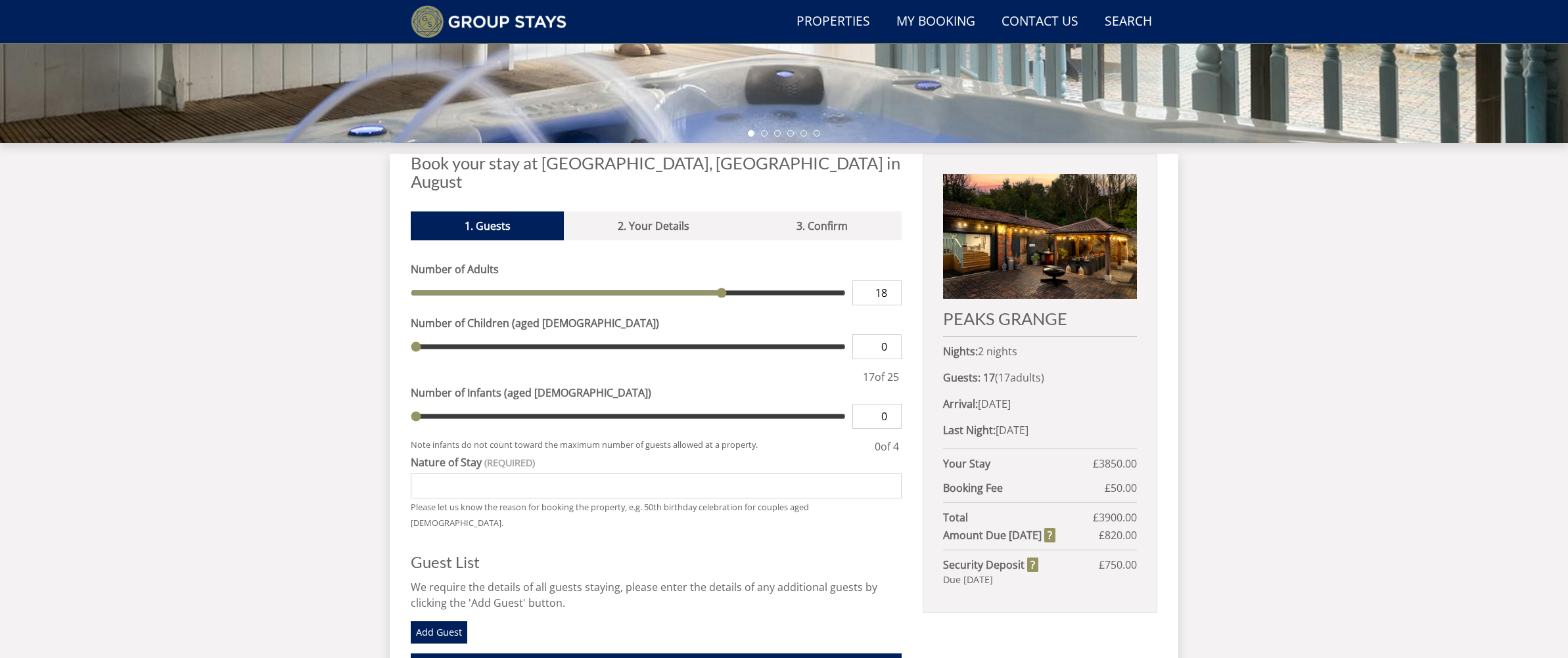
type input "19"
type input "20"
type input "21"
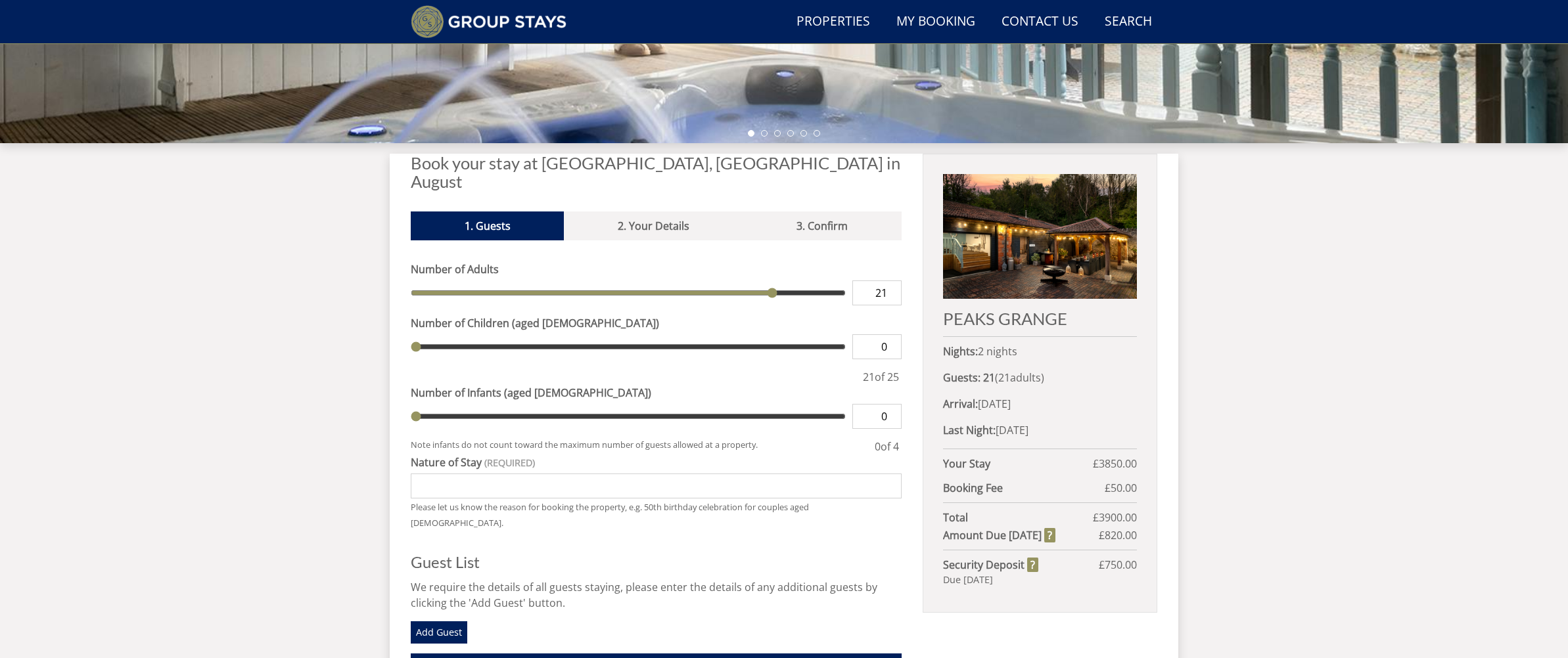
type input "22"
drag, startPoint x: 439, startPoint y: 276, endPoint x: 799, endPoint y: 278, distance: 360.0
click at [798, 280] on input "range" at bounding box center [628, 293] width 435 height 25
type input "23"
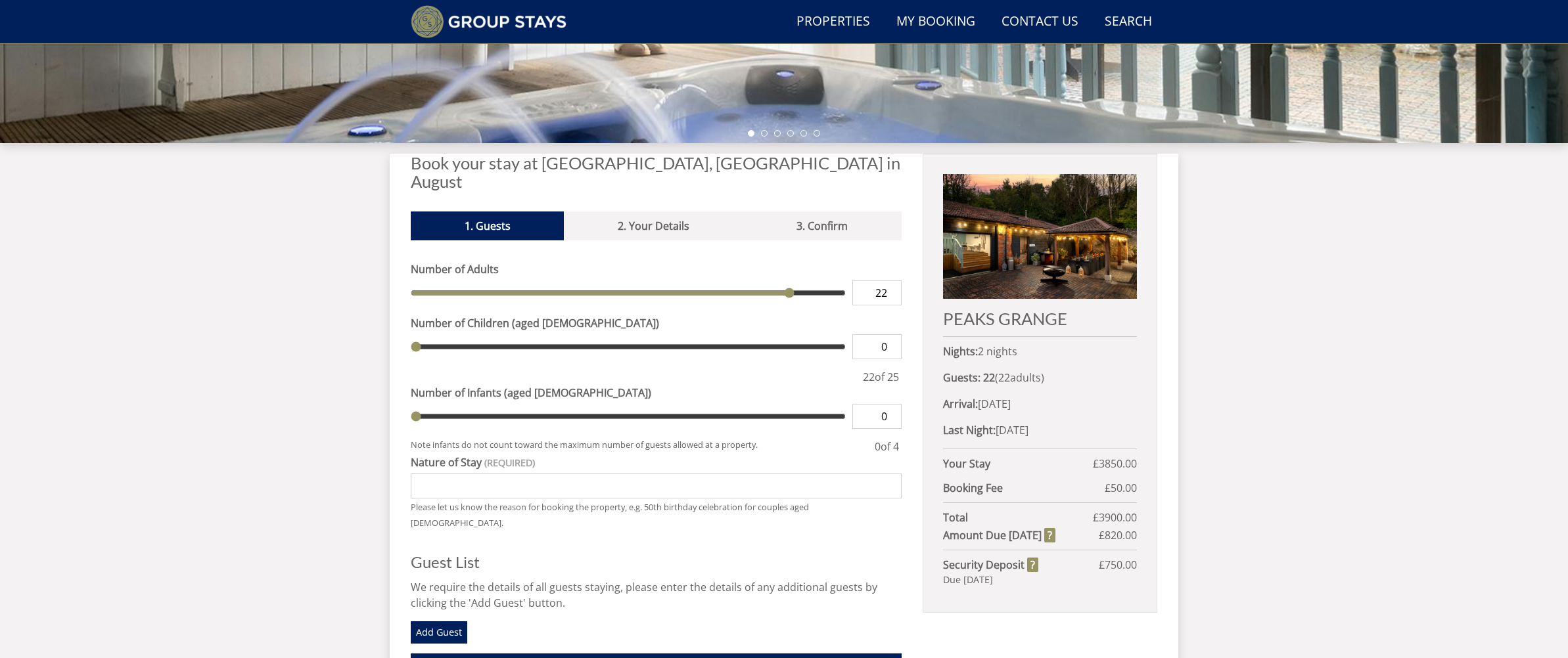
type input "23"
drag, startPoint x: 791, startPoint y: 276, endPoint x: 800, endPoint y: 275, distance: 9.1
type input "23"
click at [800, 280] on input "range" at bounding box center [628, 293] width 435 height 25
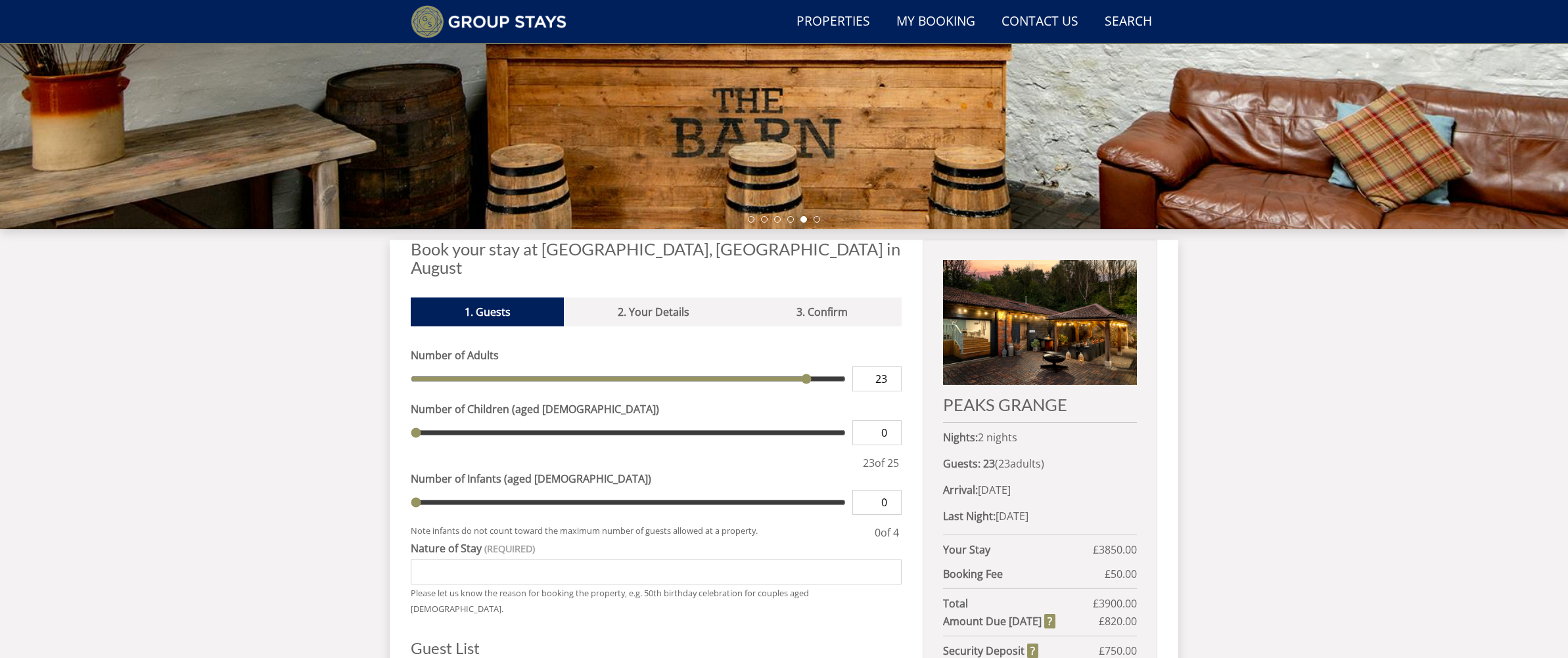
scroll to position [303, 0]
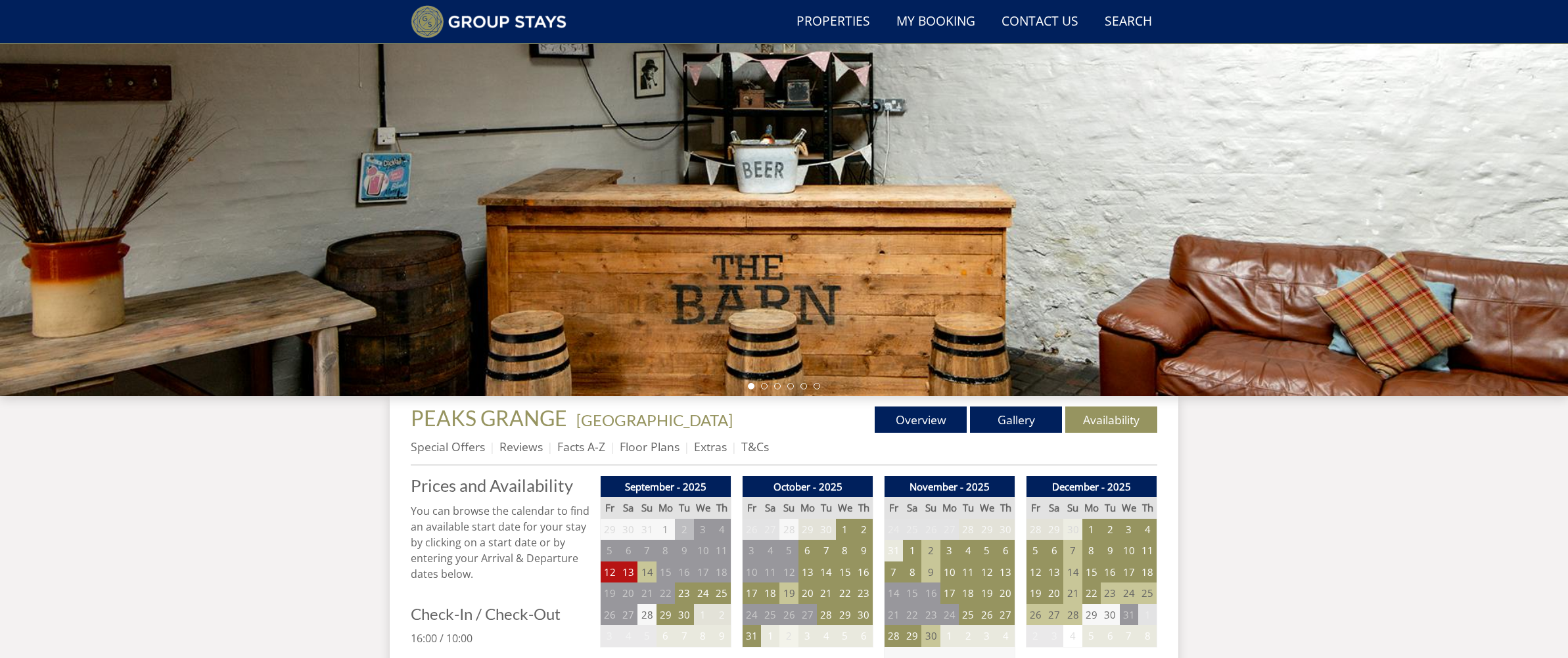
scroll to position [137, 0]
click at [692, 447] on li "Floor Plans" at bounding box center [656, 446] width 74 height 22
click at [694, 447] on link "Extras" at bounding box center [710, 445] width 33 height 15
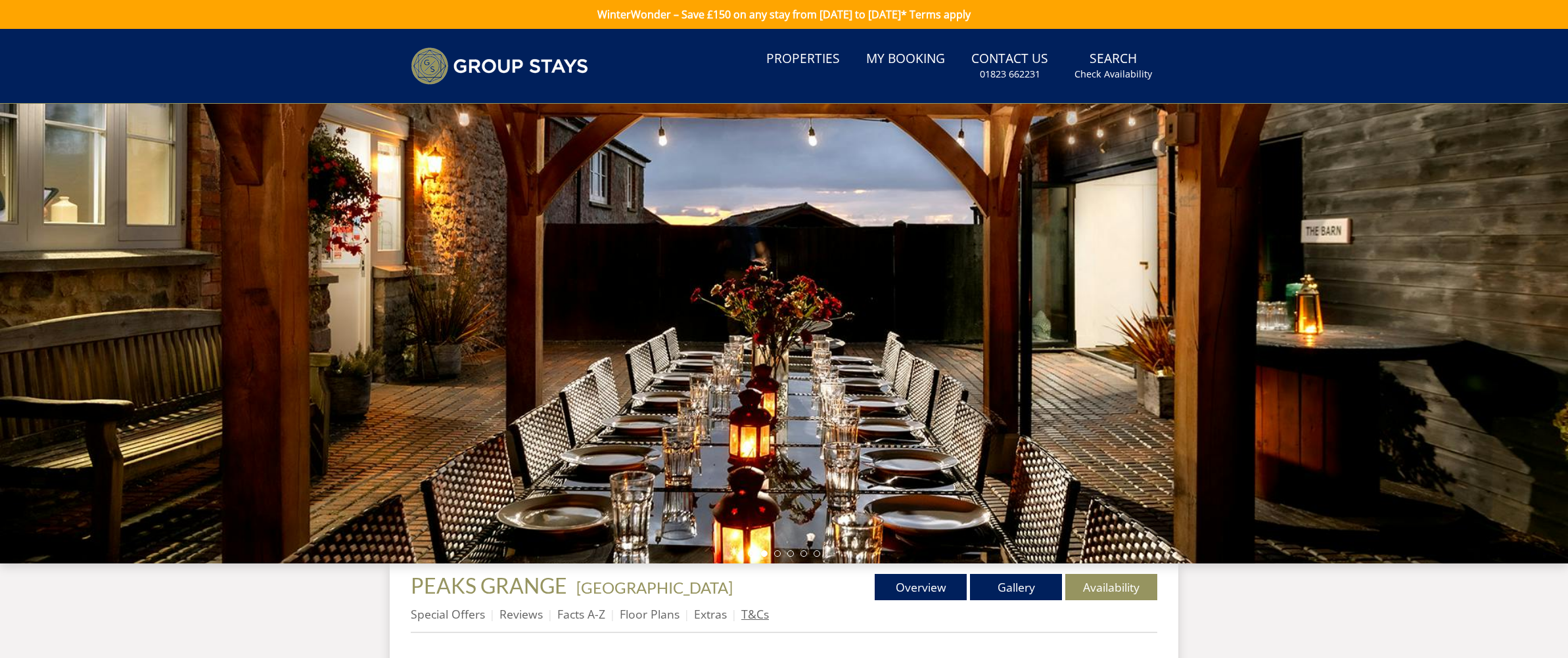
click at [748, 612] on link "T&Cs" at bounding box center [755, 613] width 28 height 15
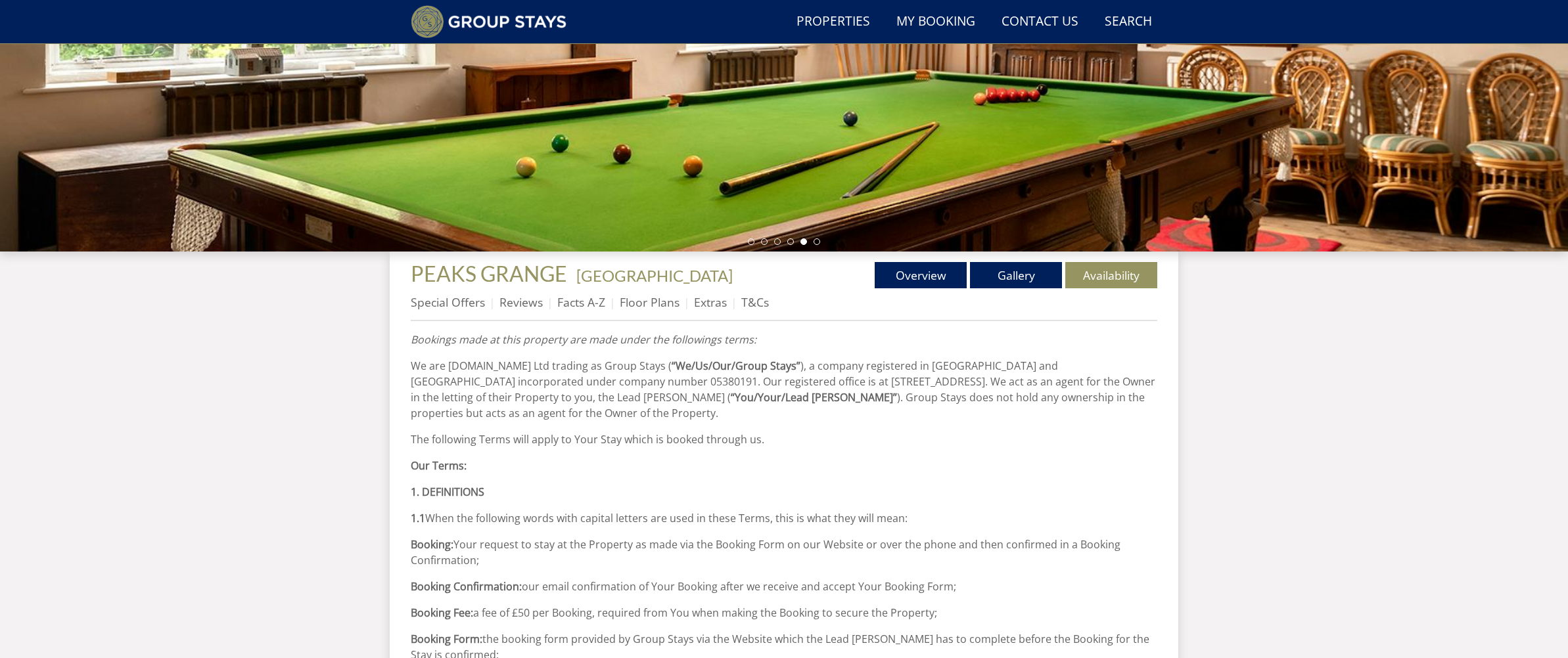
scroll to position [296, 0]
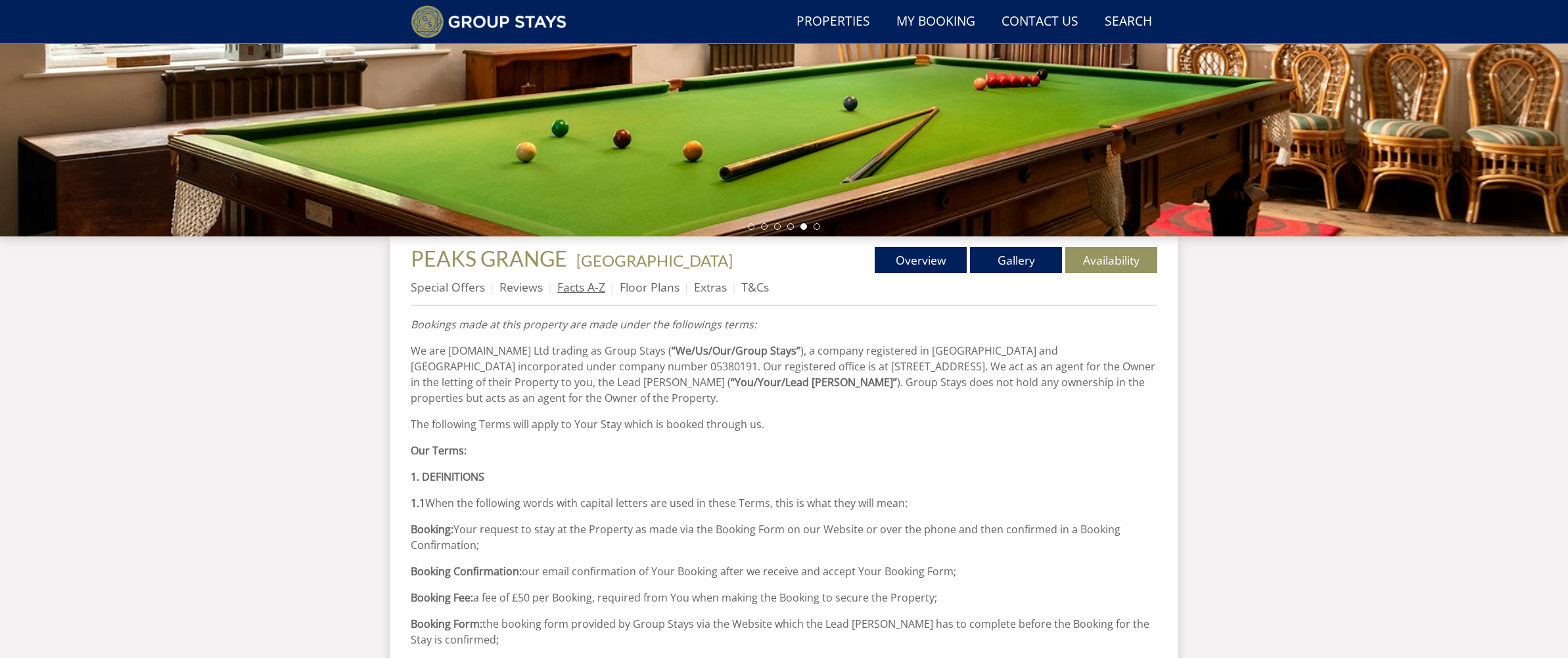
click at [560, 287] on link "Facts A-Z" at bounding box center [581, 286] width 48 height 15
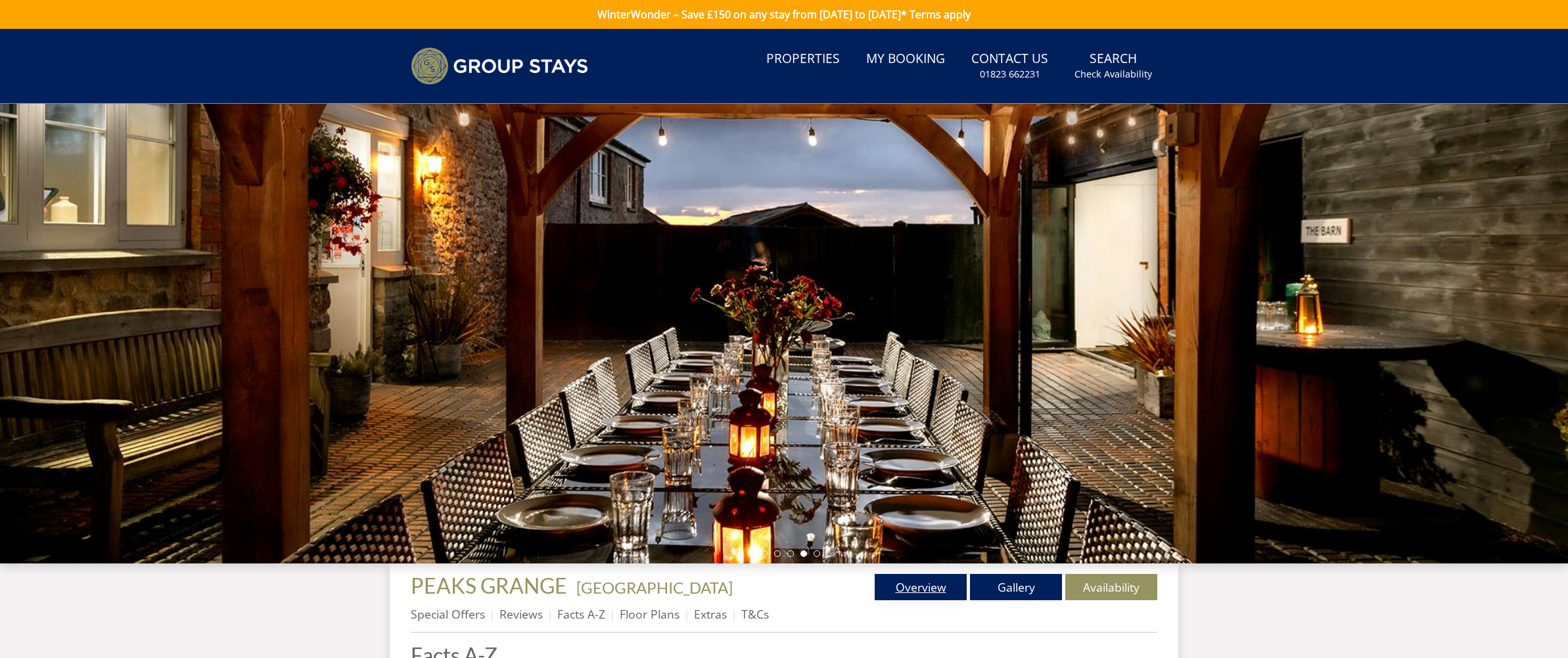
click at [956, 585] on link "Overview" at bounding box center [920, 587] width 92 height 26
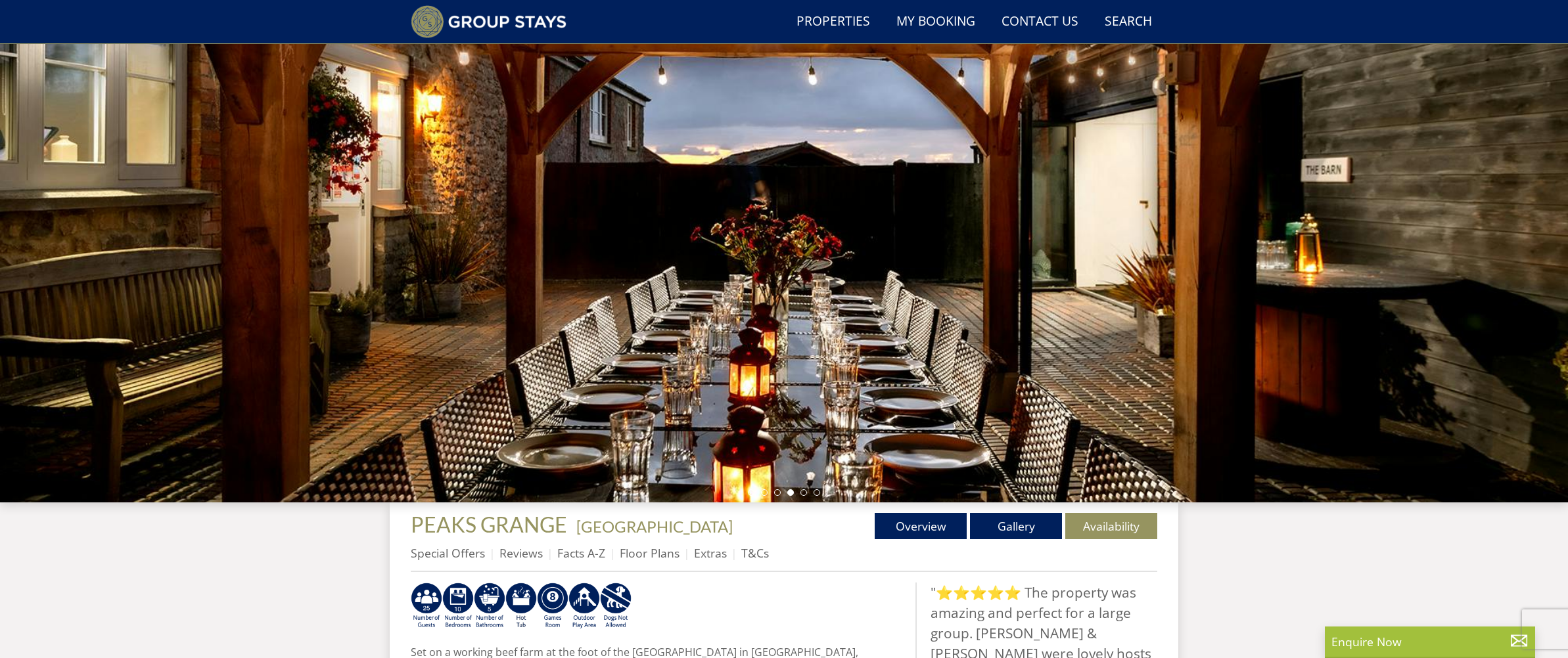
scroll to position [29, 0]
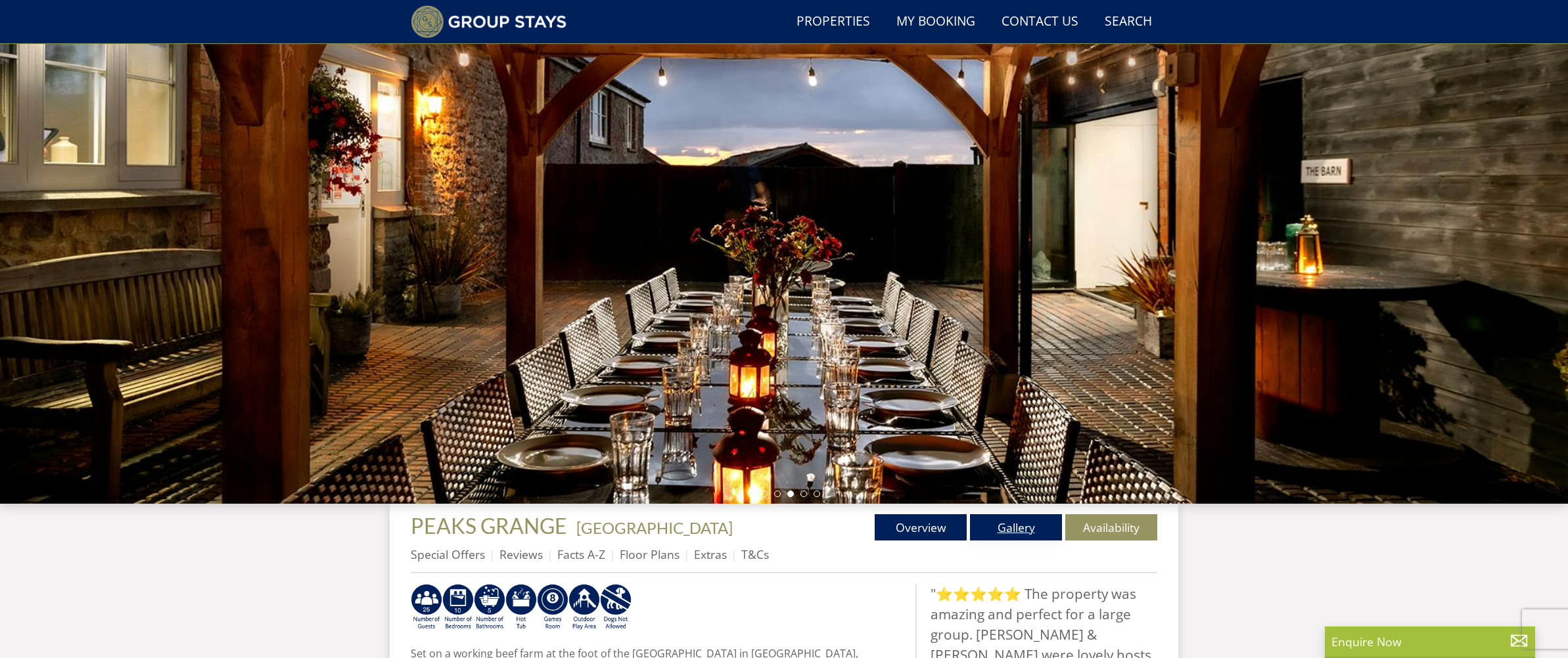
click at [1002, 517] on link "Gallery" at bounding box center [1015, 527] width 92 height 26
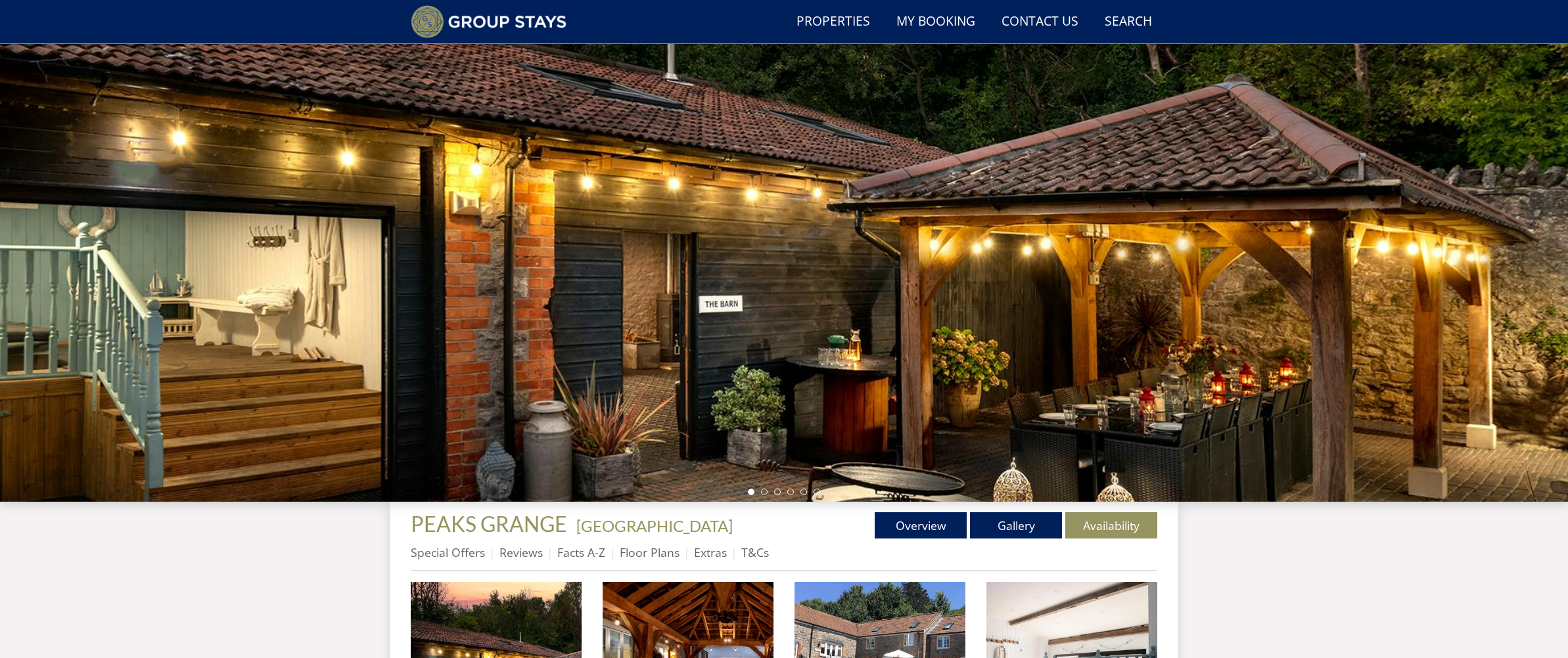
scroll to position [28, 0]
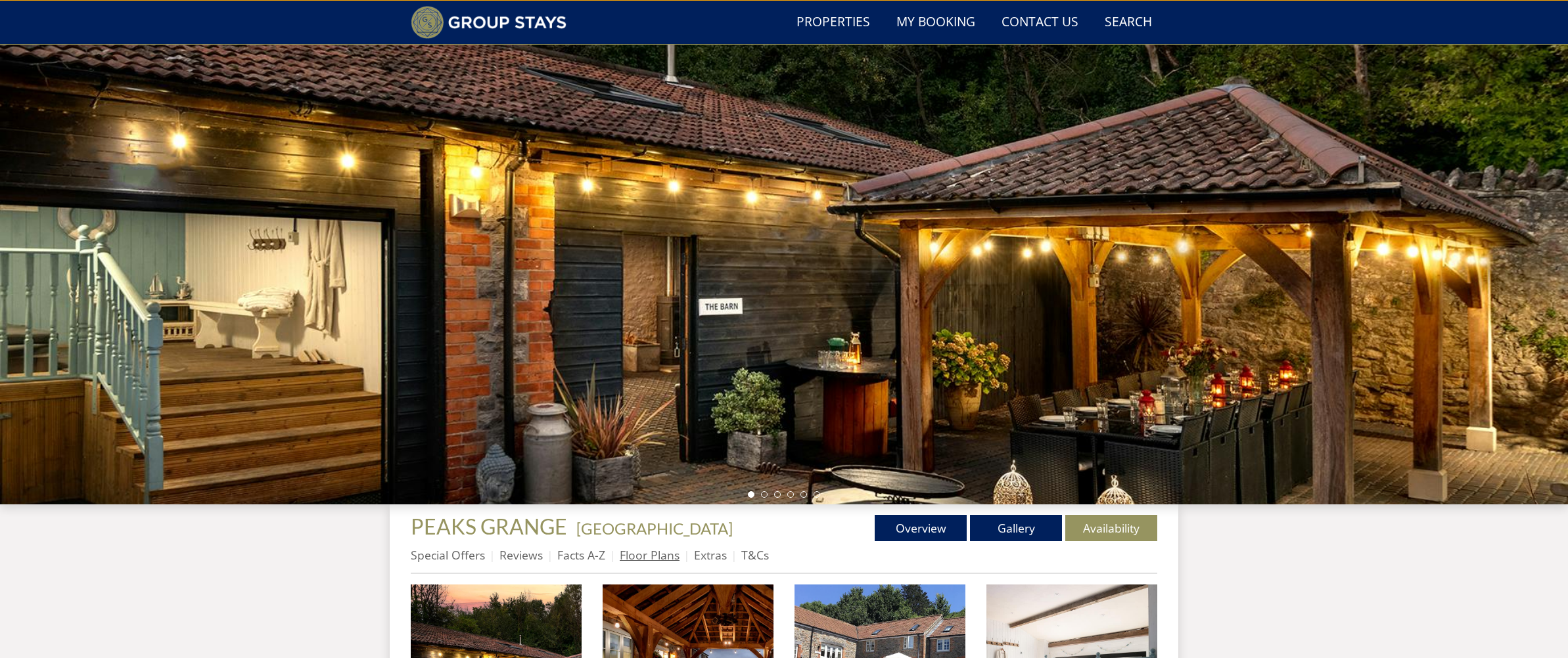
click at [668, 552] on link "Floor Plans" at bounding box center [649, 555] width 59 height 15
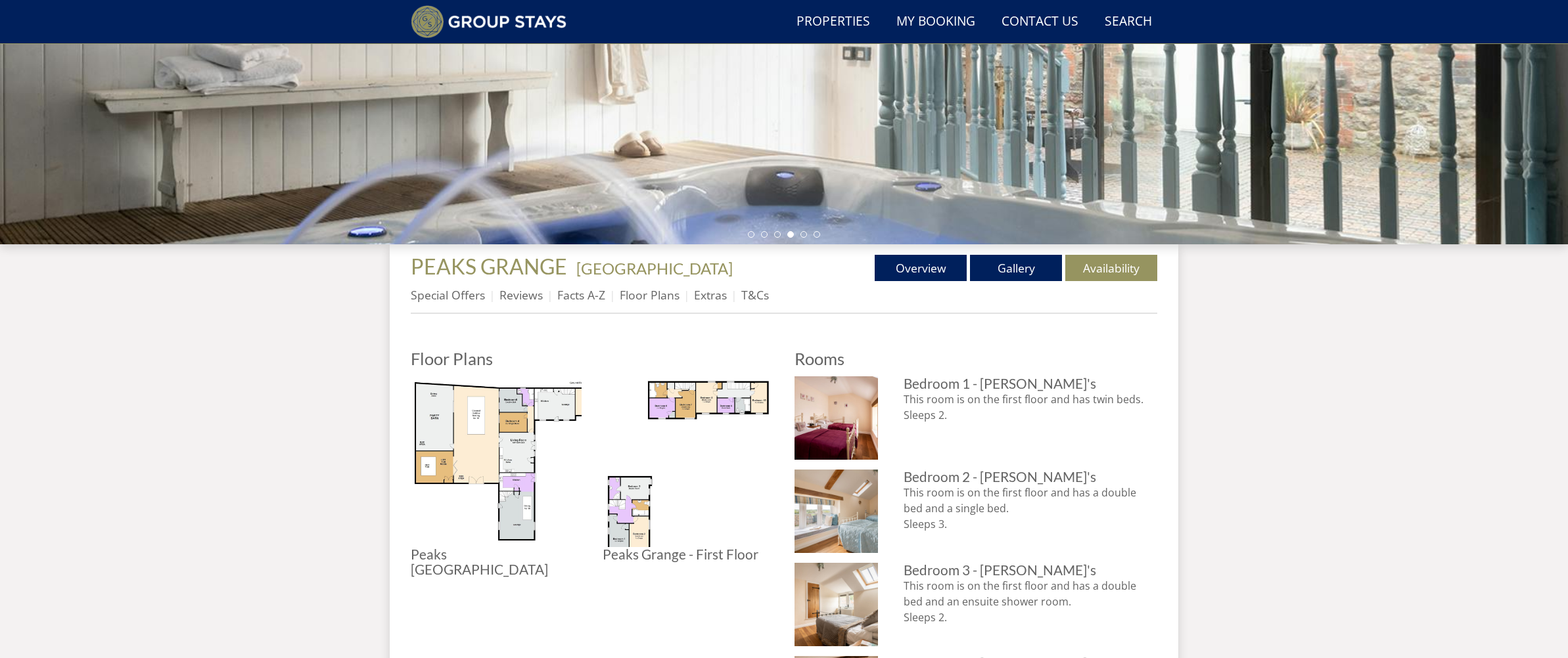
scroll to position [298, 0]
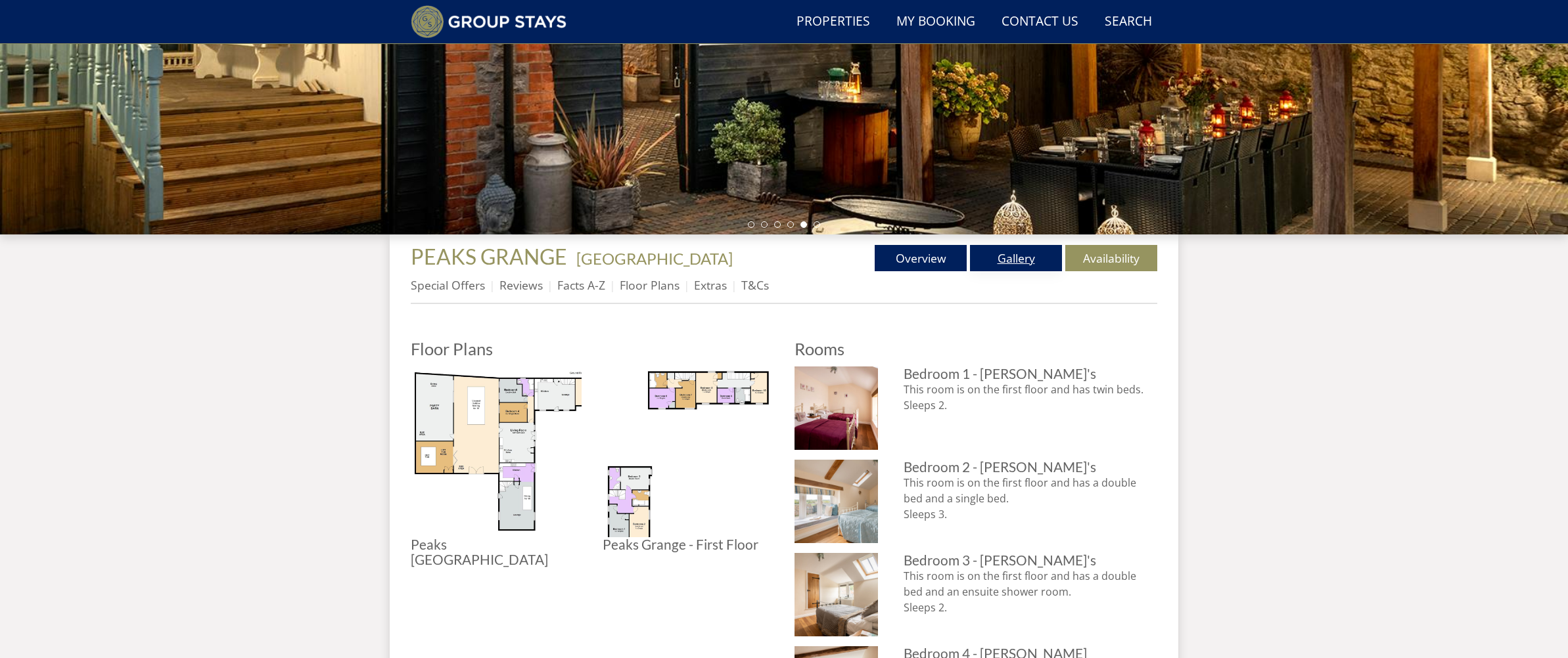
click at [1032, 250] on link "Gallery" at bounding box center [1015, 258] width 92 height 26
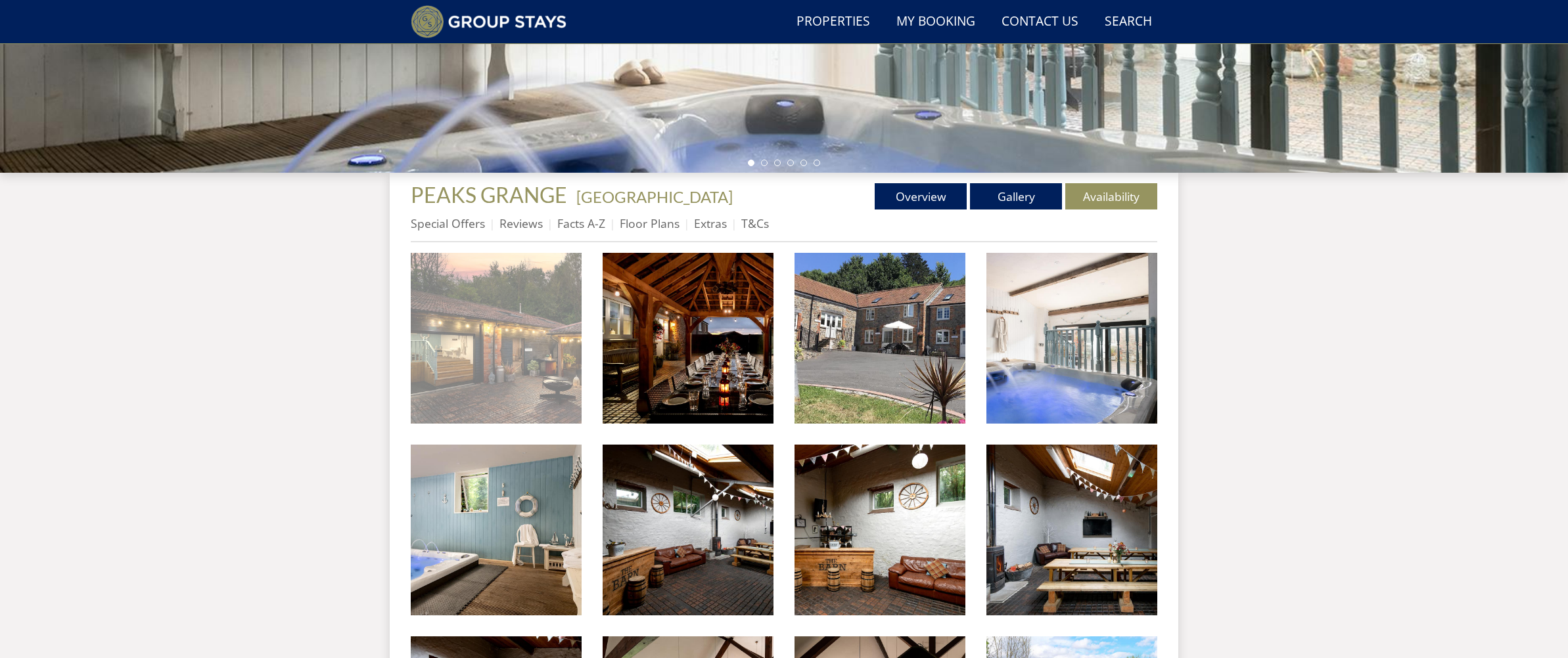
scroll to position [366, 0]
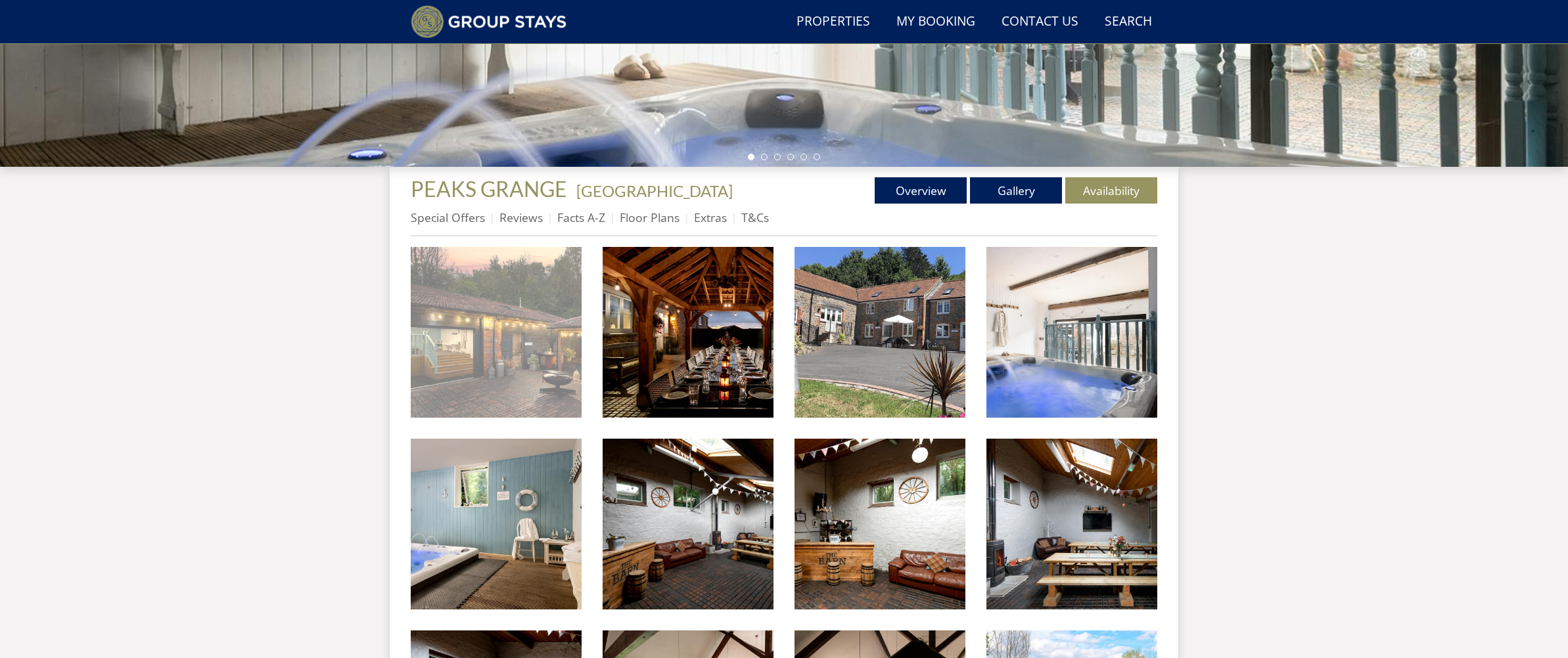
click at [560, 390] on img at bounding box center [496, 332] width 171 height 171
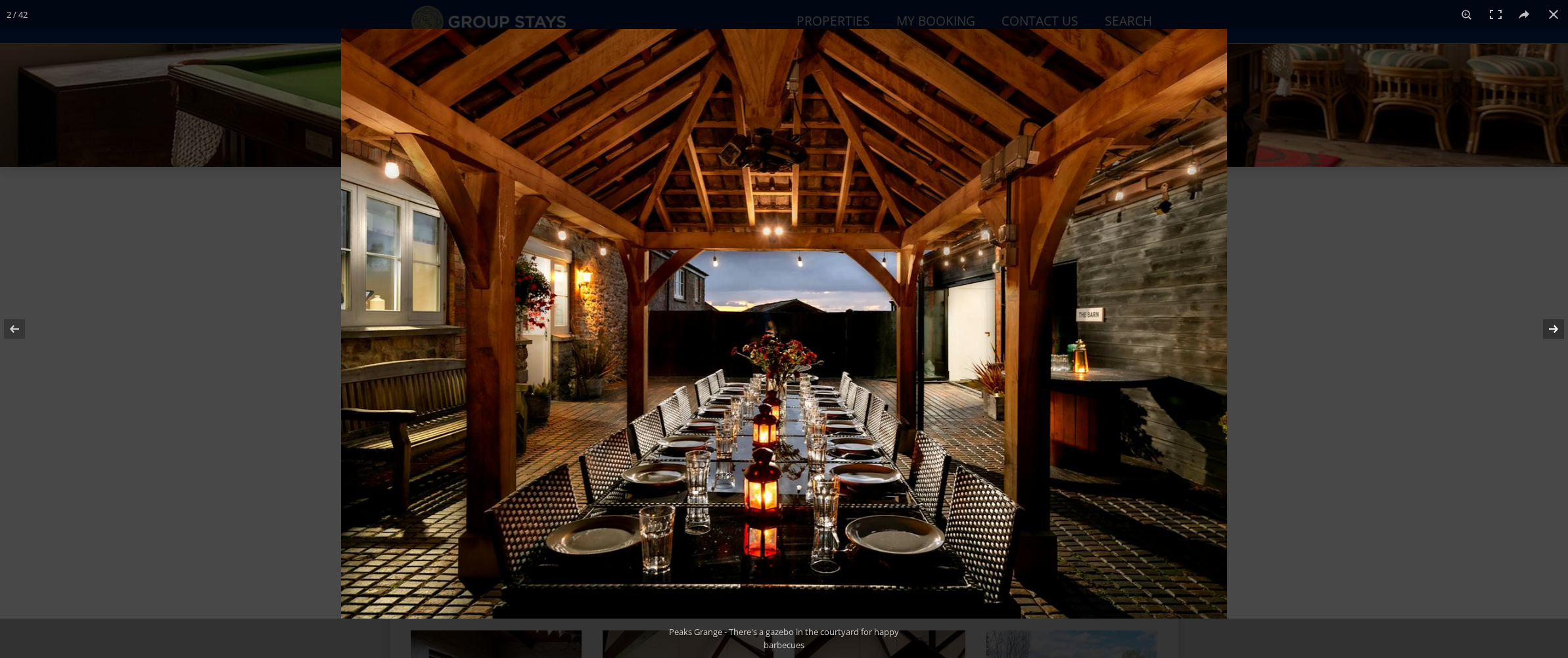
click at [1543, 334] on button at bounding box center [1545, 329] width 46 height 66
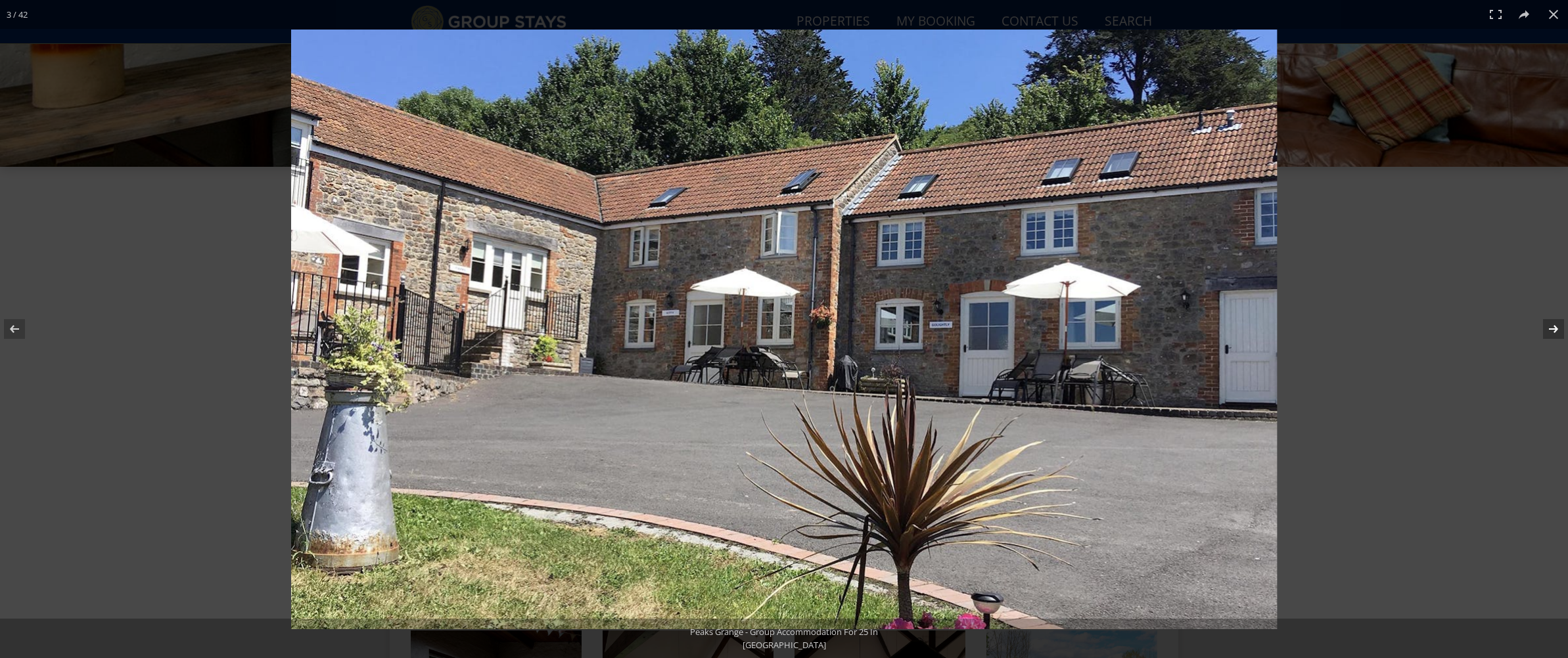
click at [1547, 332] on button at bounding box center [1545, 329] width 46 height 66
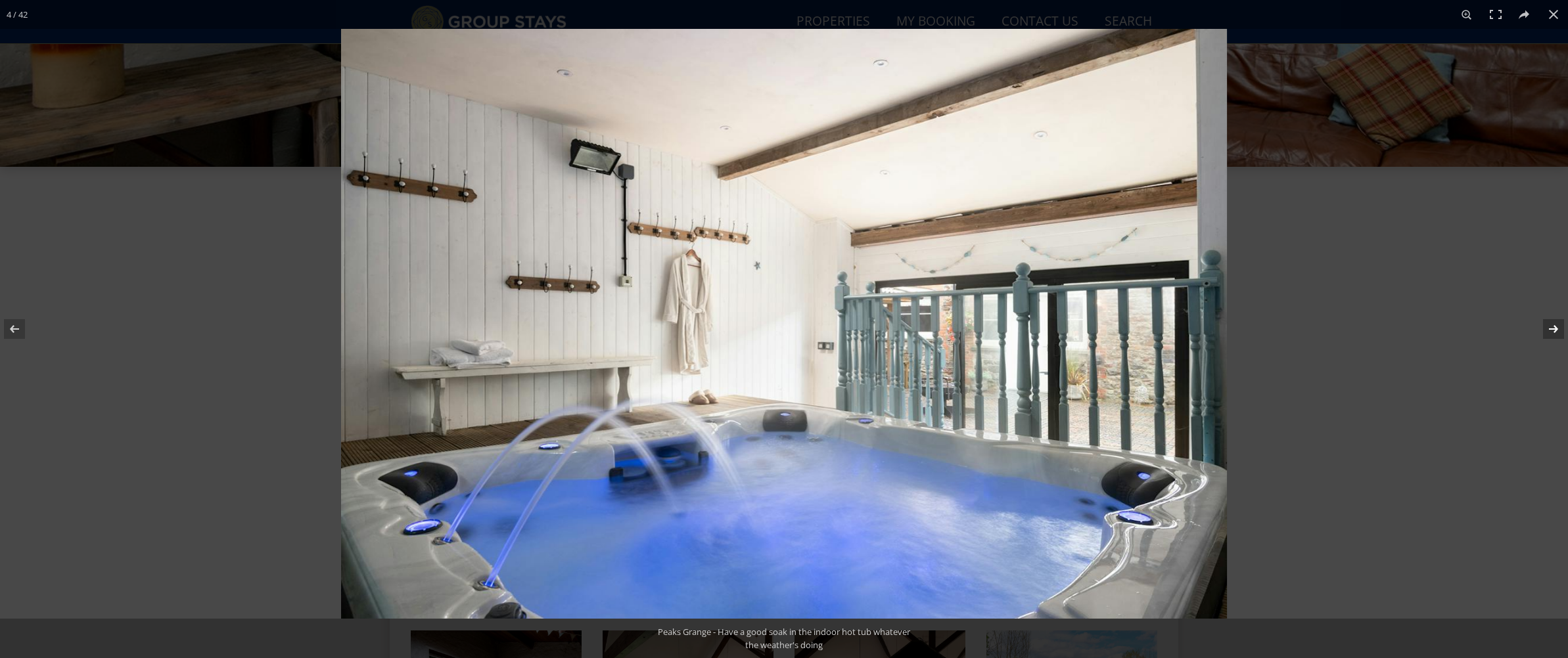
click at [1547, 332] on button at bounding box center [1545, 329] width 46 height 66
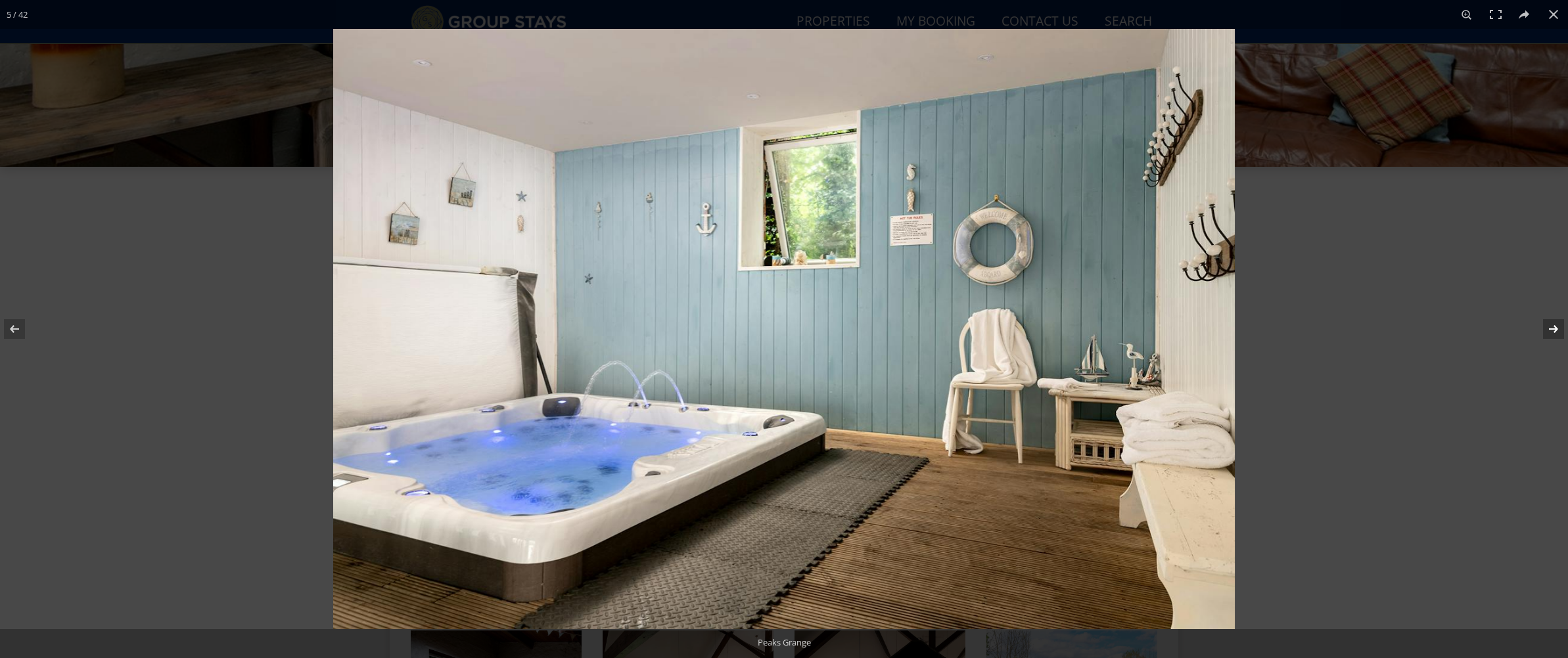
click at [1547, 332] on button at bounding box center [1545, 329] width 46 height 66
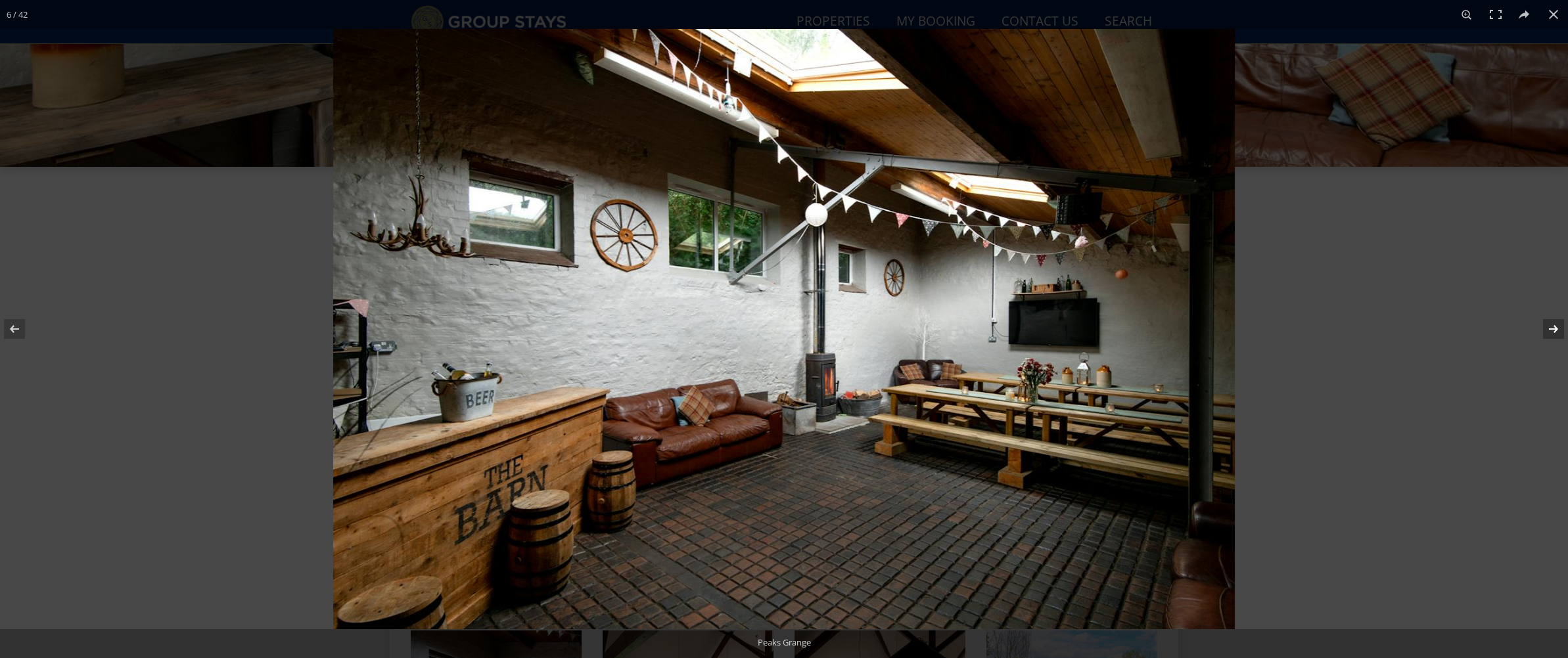
click at [1547, 332] on button at bounding box center [1545, 329] width 46 height 66
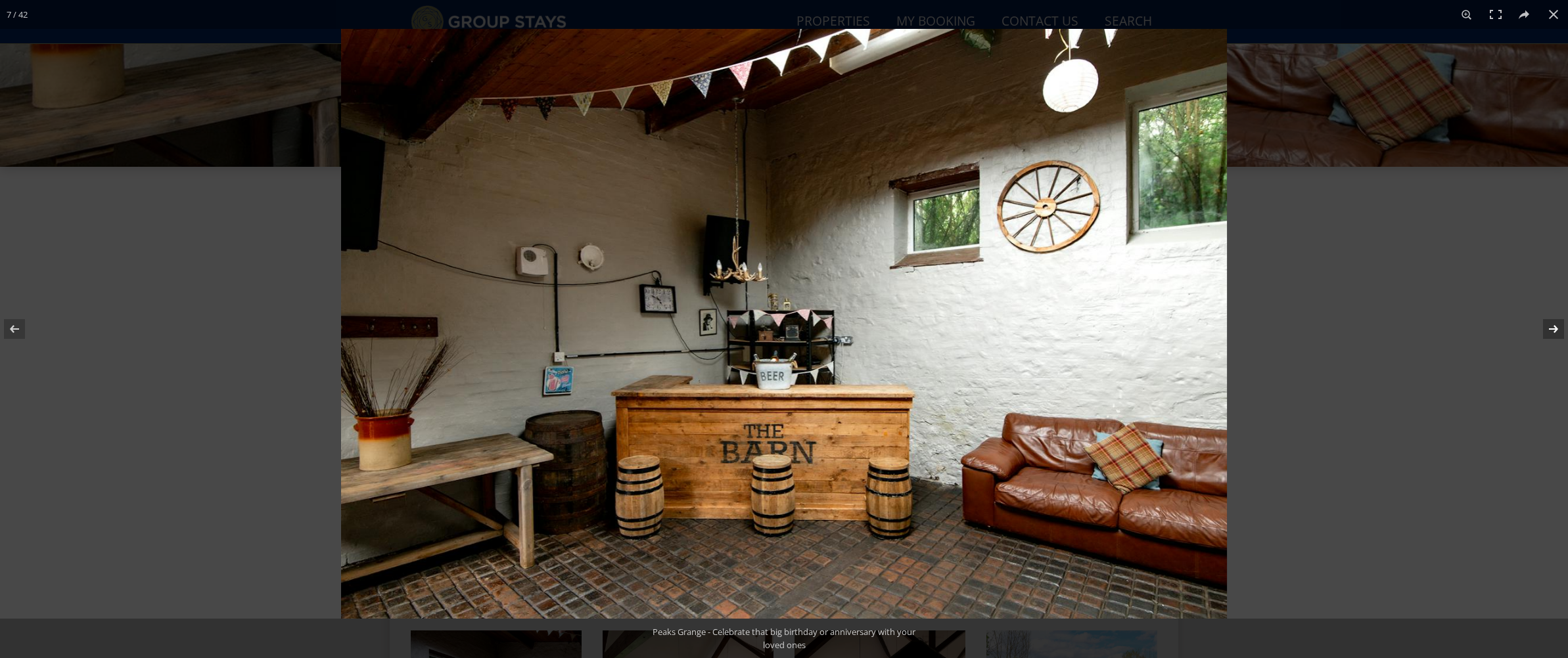
click at [1547, 332] on button at bounding box center [1545, 329] width 46 height 66
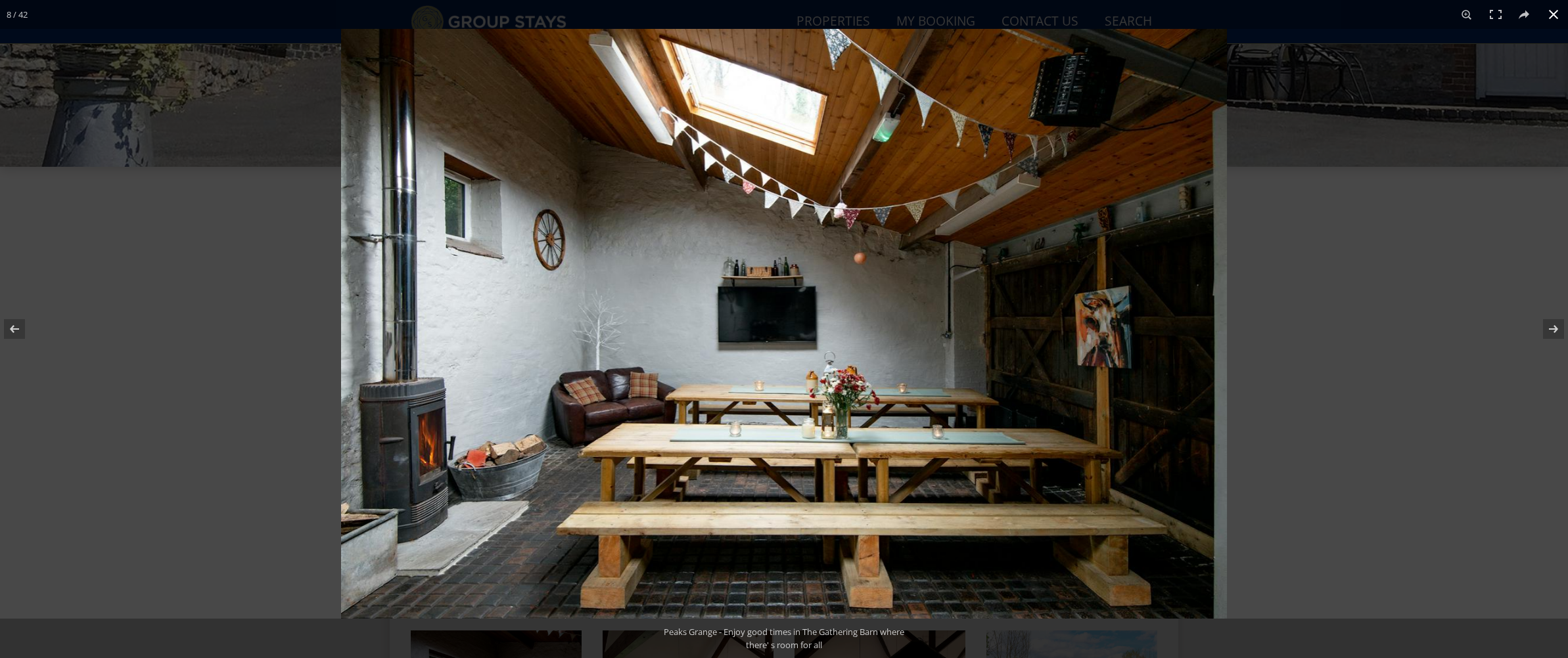
click at [1555, 17] on button at bounding box center [1553, 14] width 29 height 29
